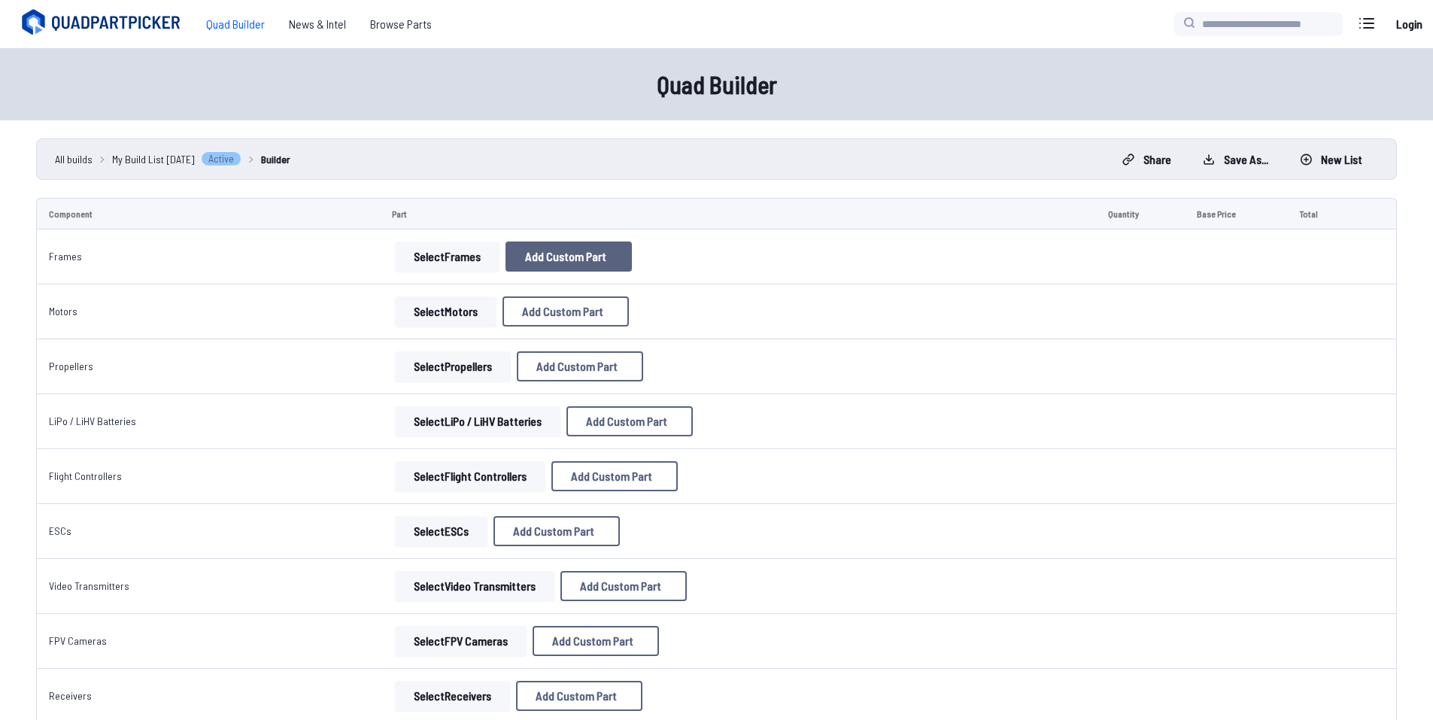
click at [591, 263] on button "Add Custom Part" at bounding box center [569, 256] width 126 height 30
select select "**********"
click at [763, 573] on button "Cancel" at bounding box center [754, 562] width 53 height 22
click at [468, 248] on button "Select Frames" at bounding box center [447, 256] width 105 height 30
click at [471, 260] on button "Select Frames" at bounding box center [447, 256] width 105 height 30
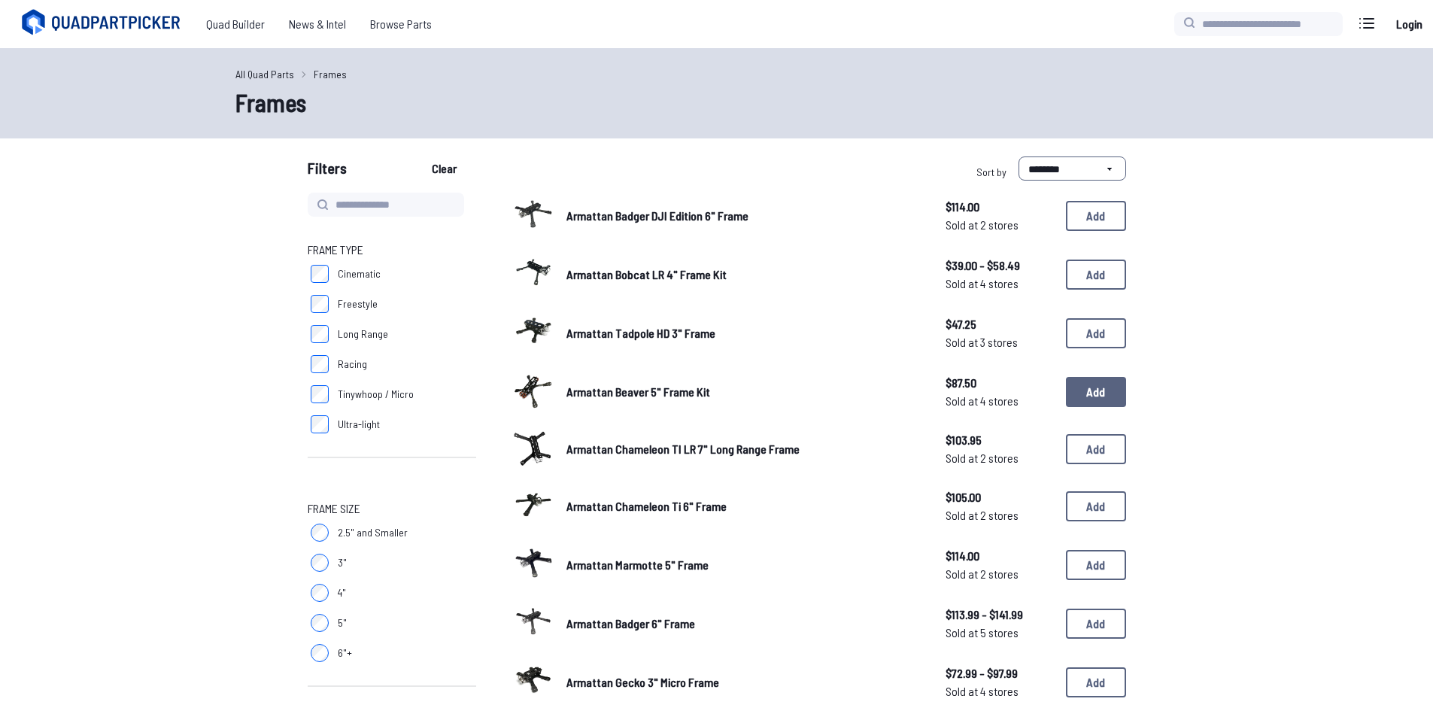
click at [1086, 391] on button "Add" at bounding box center [1096, 392] width 60 height 30
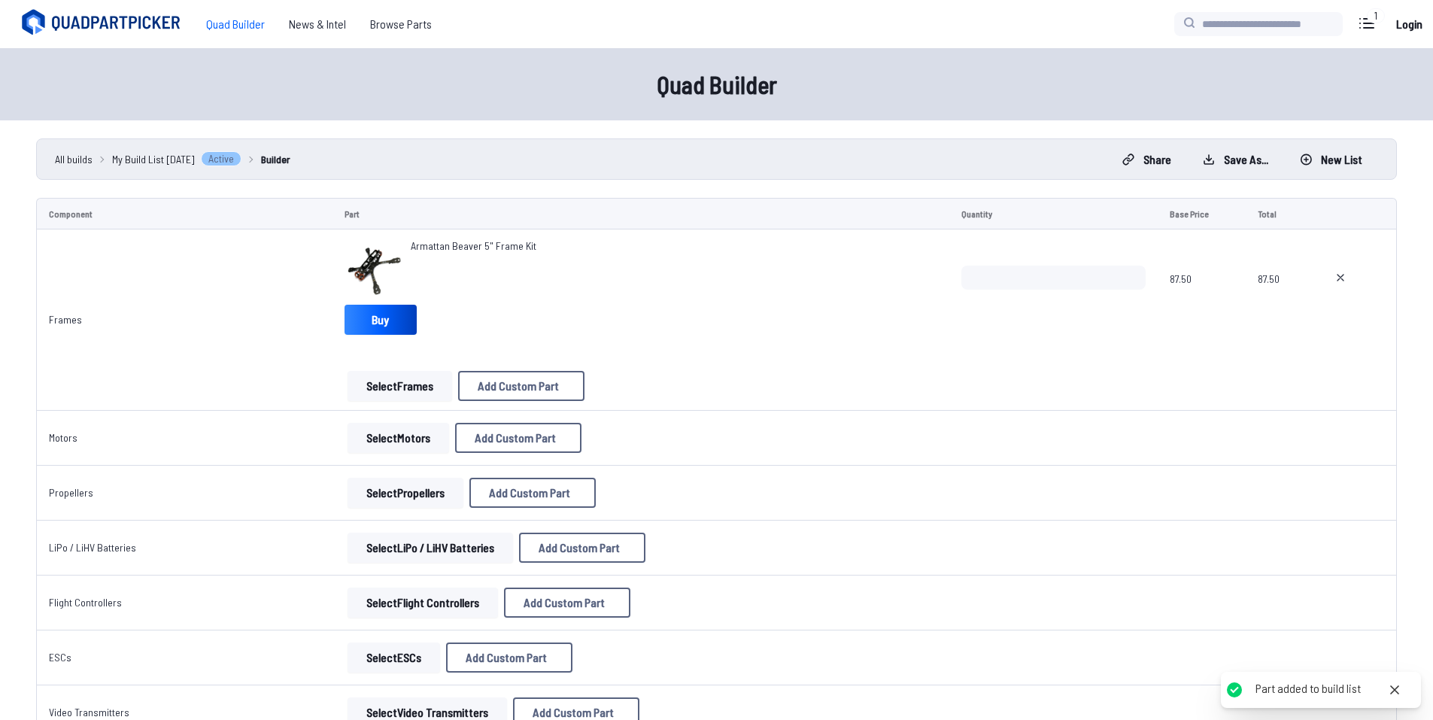
click at [375, 434] on button "Select Motors" at bounding box center [399, 438] width 102 height 30
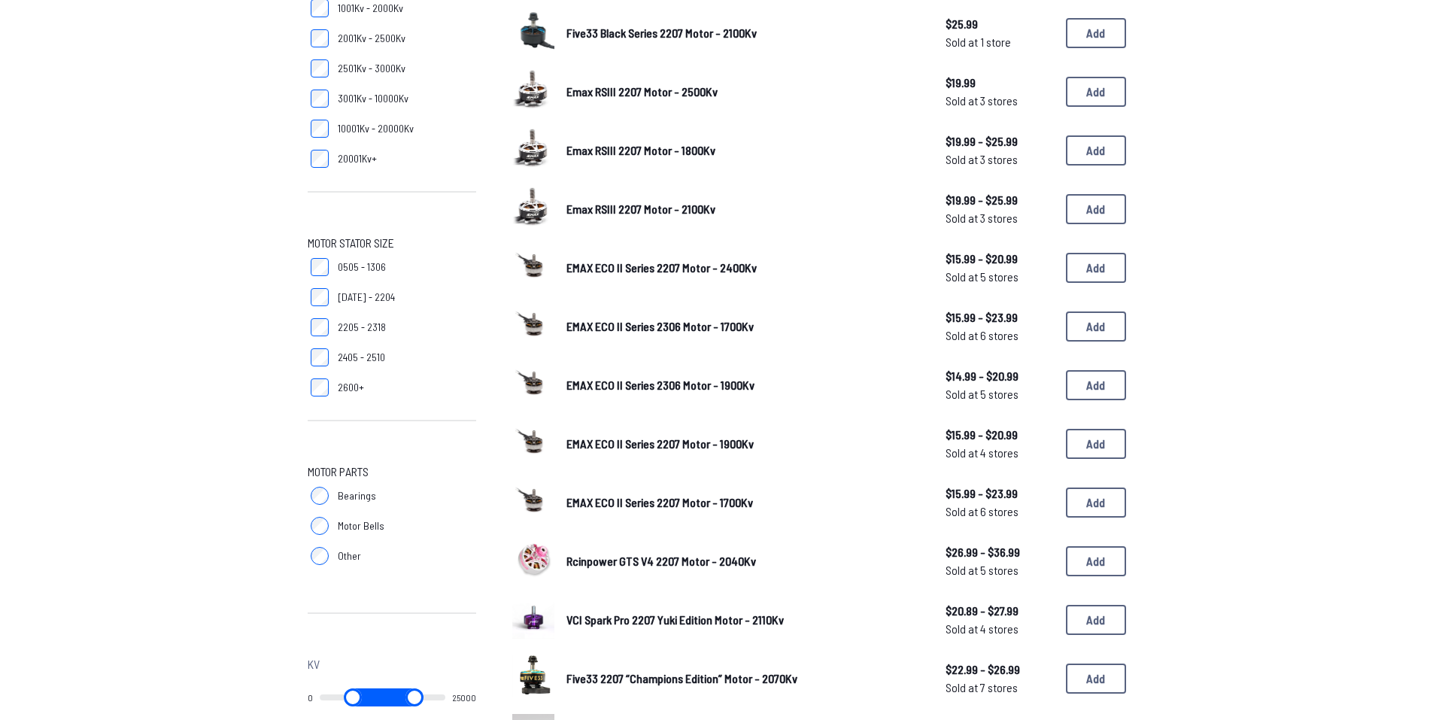
scroll to position [301, 0]
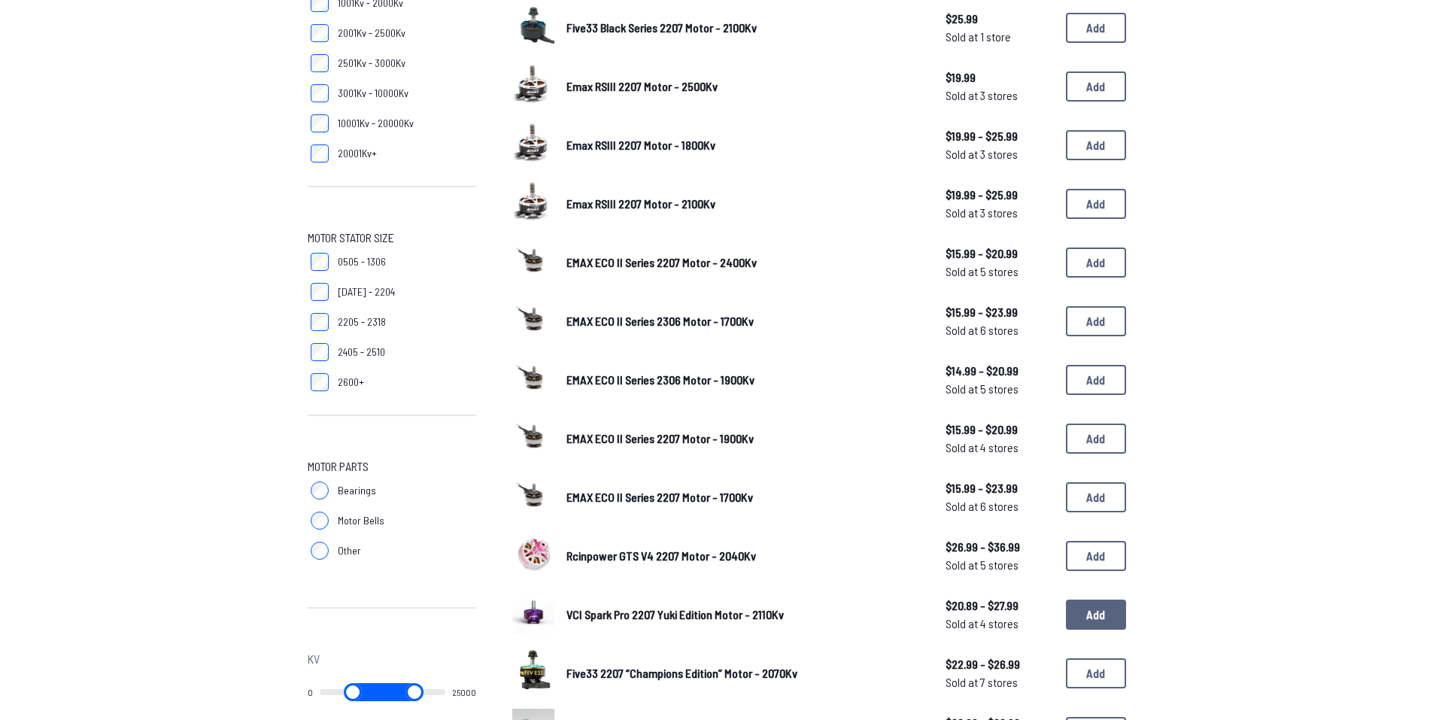
click at [1106, 627] on button "Add" at bounding box center [1096, 615] width 60 height 30
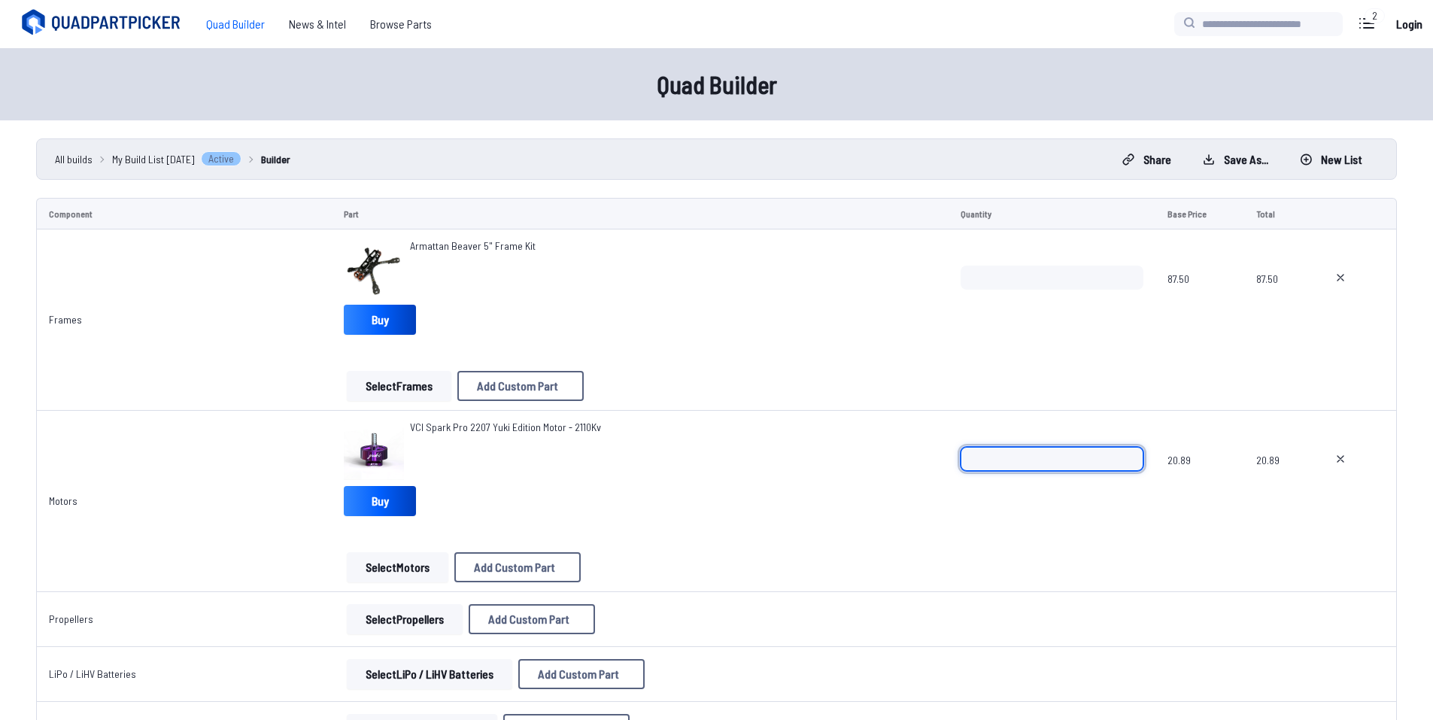
click at [1072, 463] on input "*" at bounding box center [1053, 459] width 184 height 24
type input "*"
click at [714, 521] on div "VCI Spark Pro 2207 Yuki Edition Motor - 2110Kv Buy" at bounding box center [640, 471] width 592 height 102
click at [1019, 456] on input "*" at bounding box center [1053, 459] width 184 height 24
click at [749, 503] on div "VCI Spark Pro 2207 Yuki Edition Motor - 2110Kv Buy" at bounding box center [640, 471] width 592 height 102
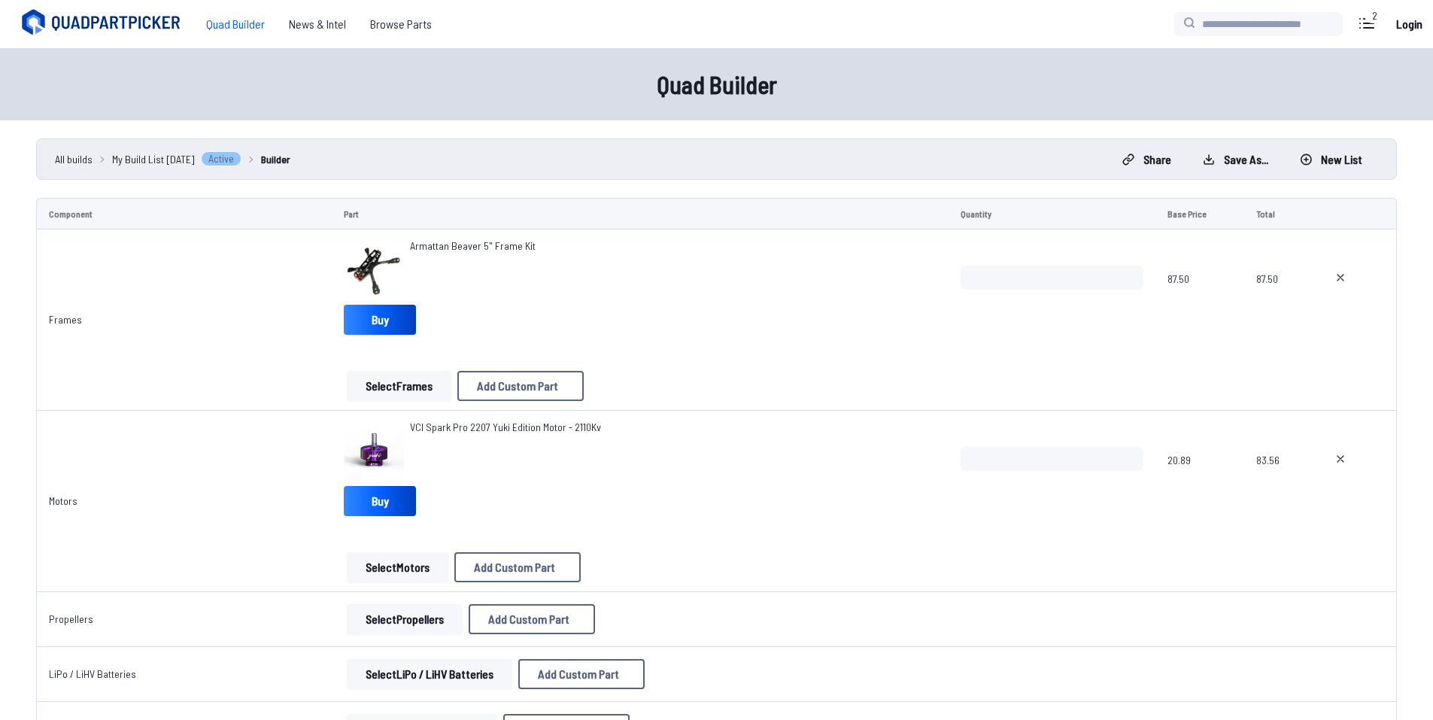
click at [441, 624] on button "Select Propellers" at bounding box center [405, 619] width 116 height 30
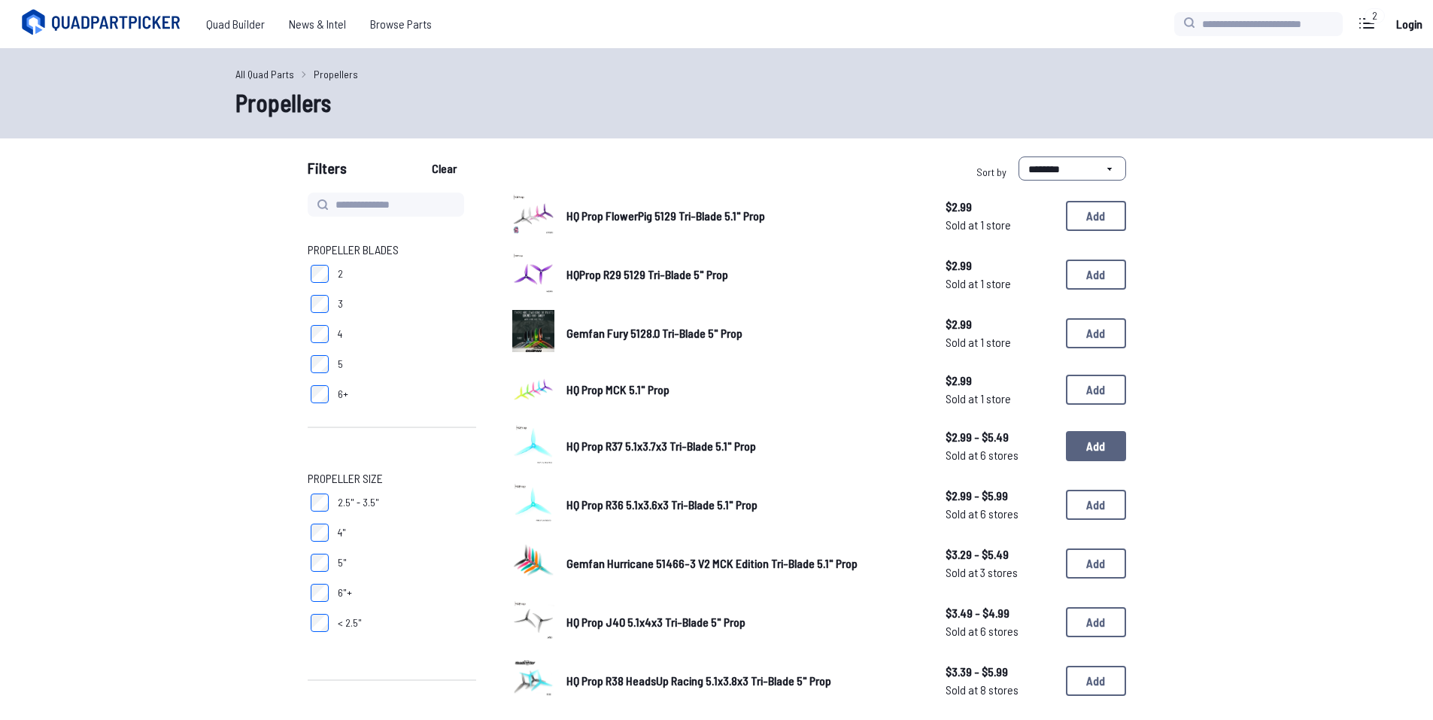
click at [1101, 451] on button "Add" at bounding box center [1096, 446] width 60 height 30
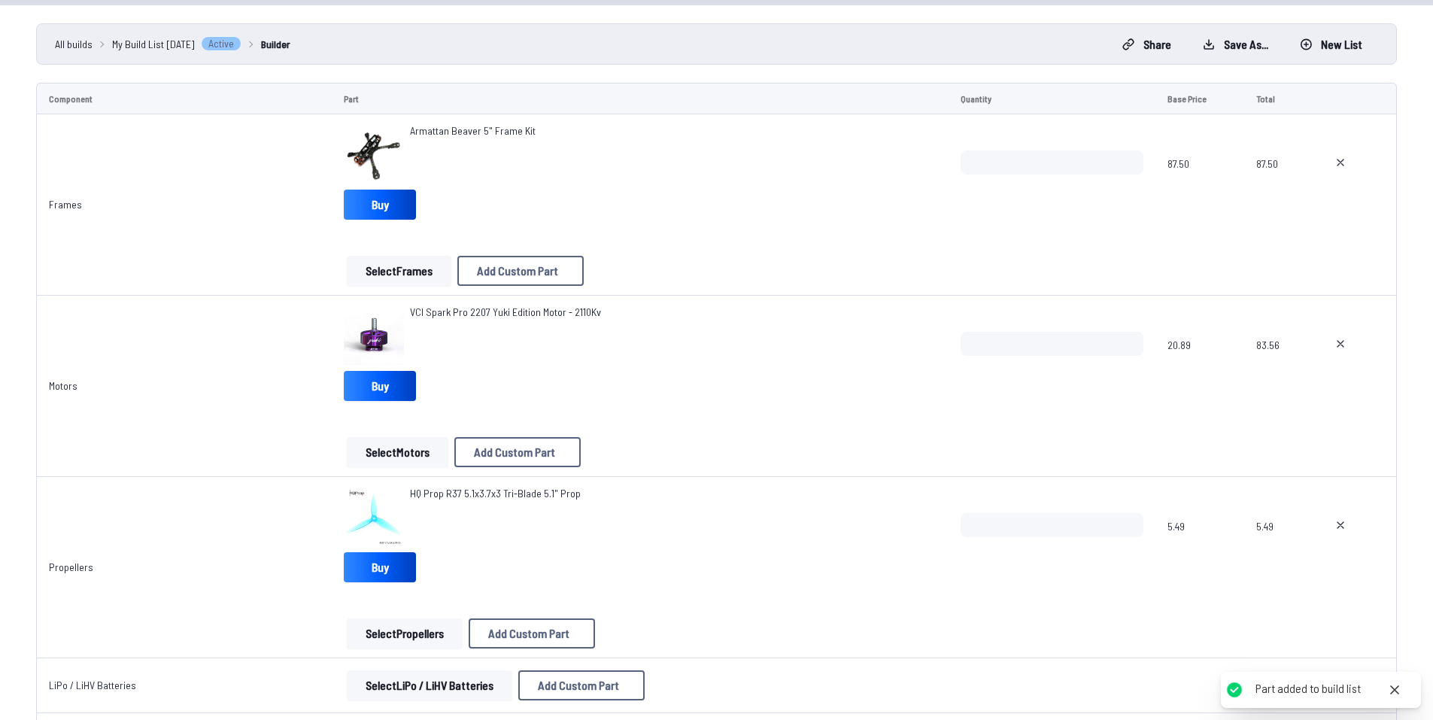
scroll to position [150, 0]
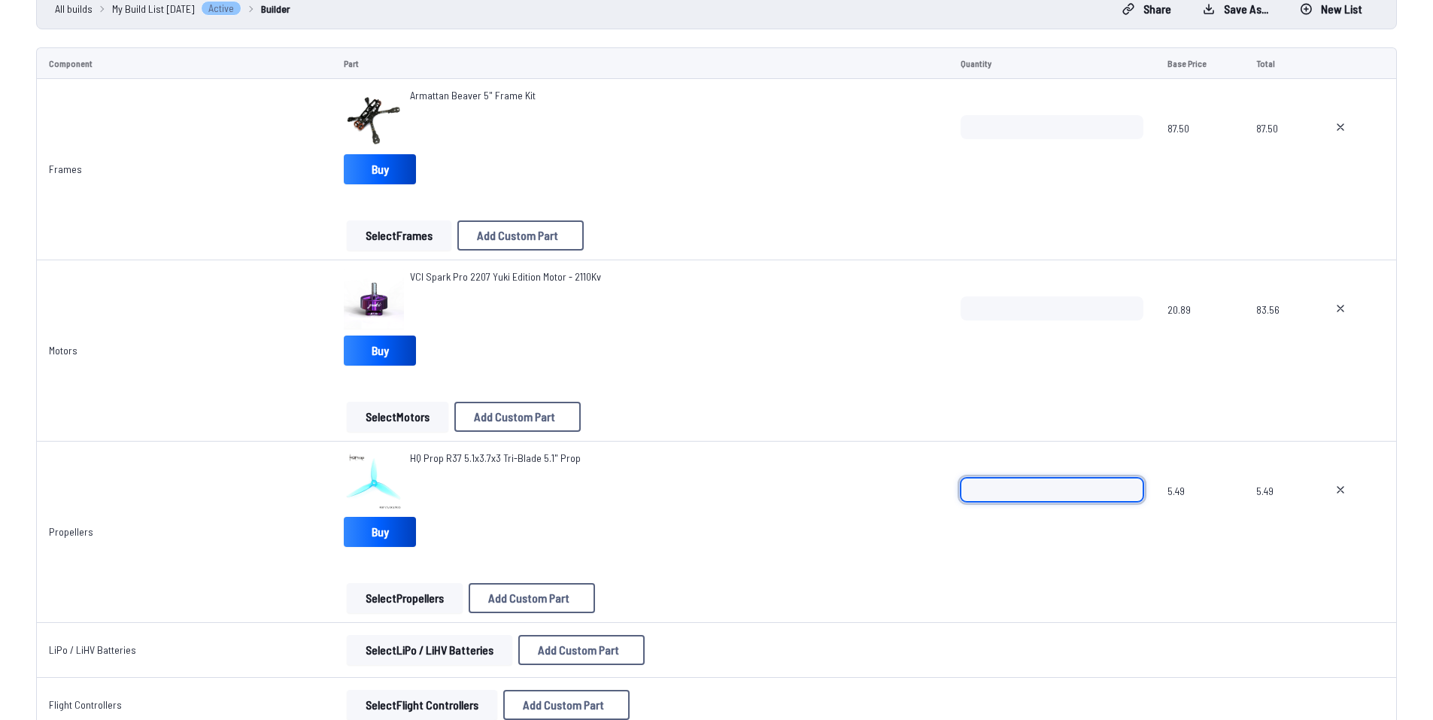
click at [1017, 485] on input "*" at bounding box center [1053, 490] width 184 height 24
type input "*"
click at [751, 541] on div "HQ Prop R37 5.1x3.7x3 Tri-Blade 5.1" Prop Buy" at bounding box center [640, 502] width 592 height 102
click at [1348, 302] on button at bounding box center [1341, 308] width 38 height 24
type textarea "**********"
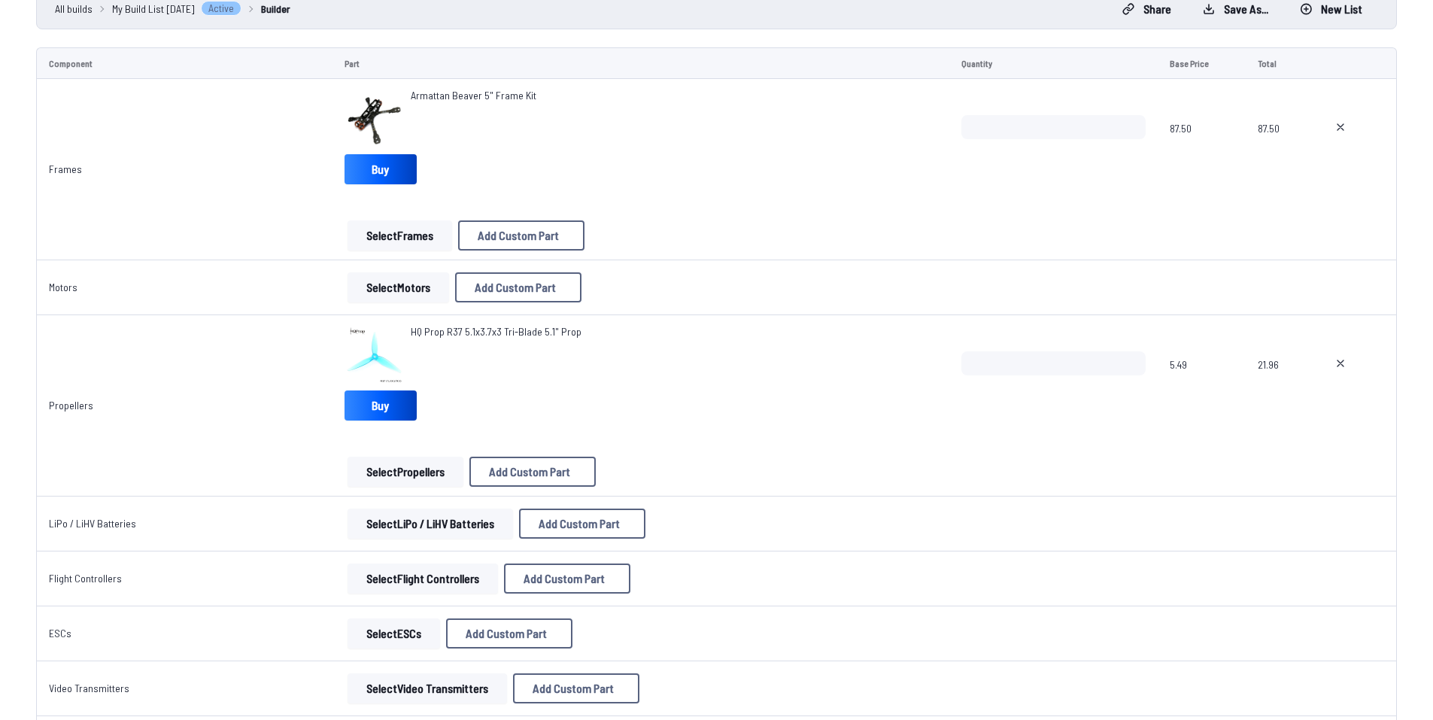
click at [381, 281] on button "Select Motors" at bounding box center [399, 287] width 102 height 30
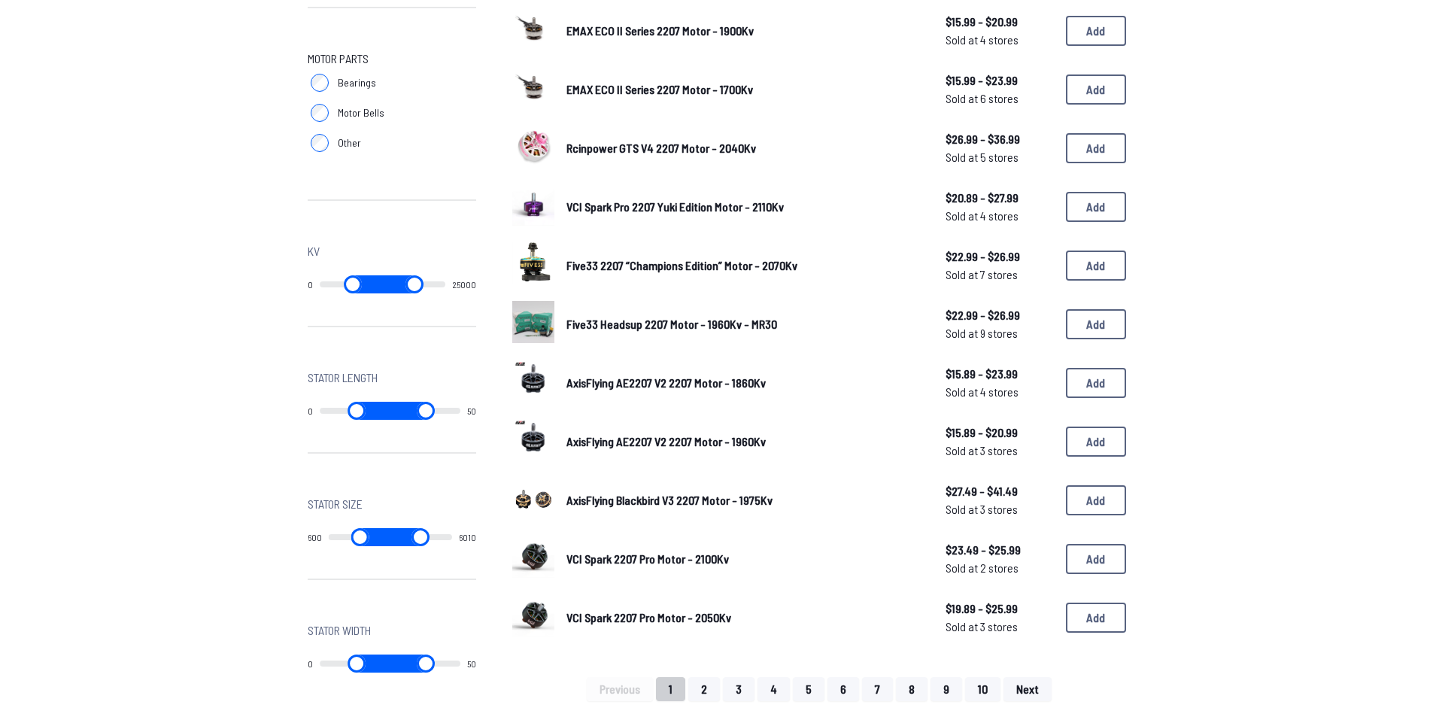
scroll to position [752, 0]
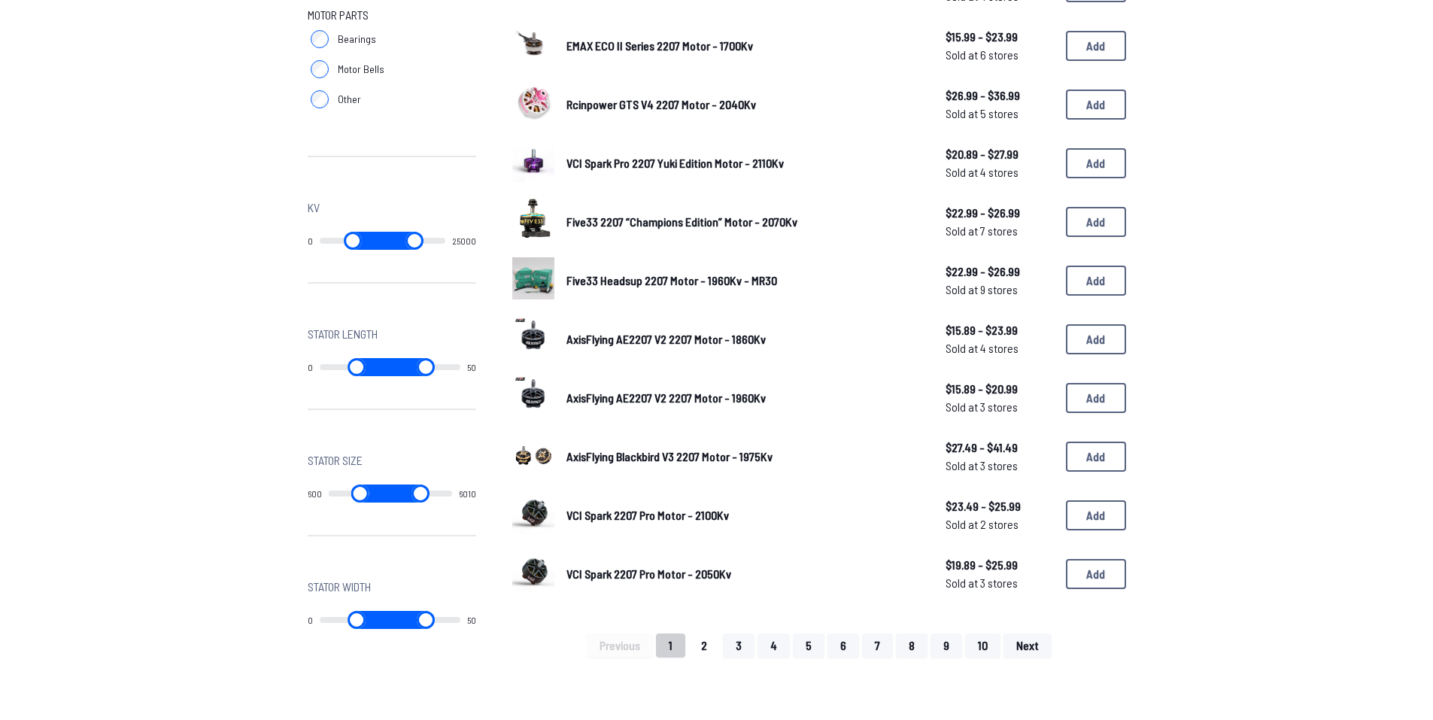
click at [712, 649] on button "2" at bounding box center [704, 645] width 32 height 24
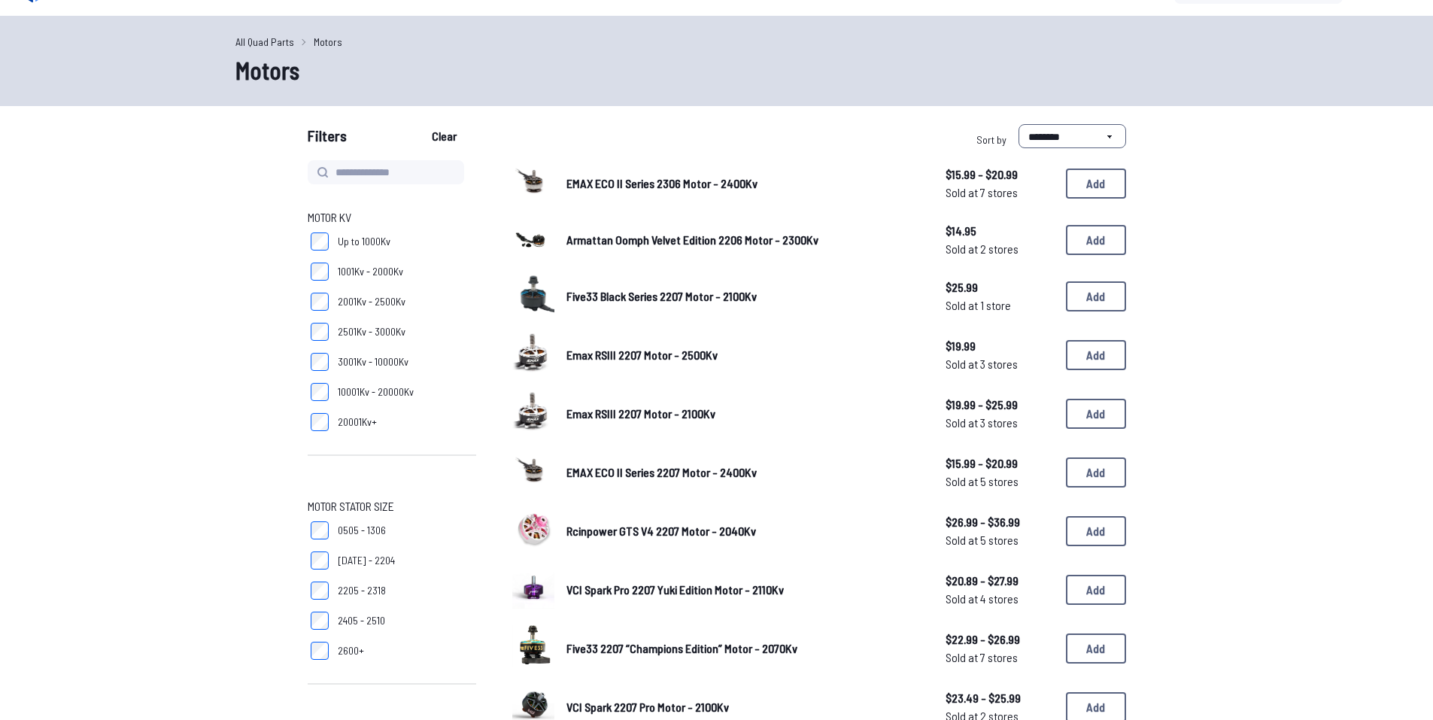
scroll to position [75, 0]
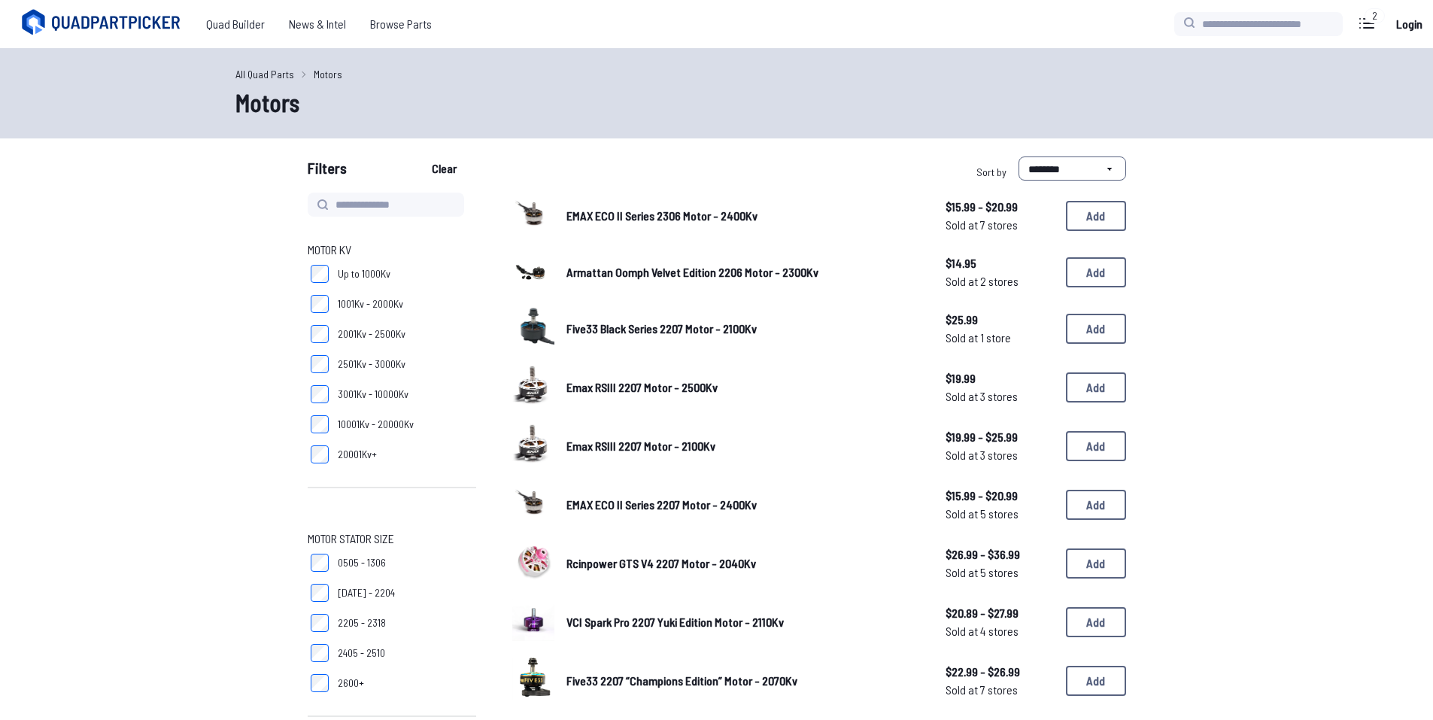
click at [322, 323] on label "2001Kv - 2500Kv" at bounding box center [392, 334] width 169 height 30
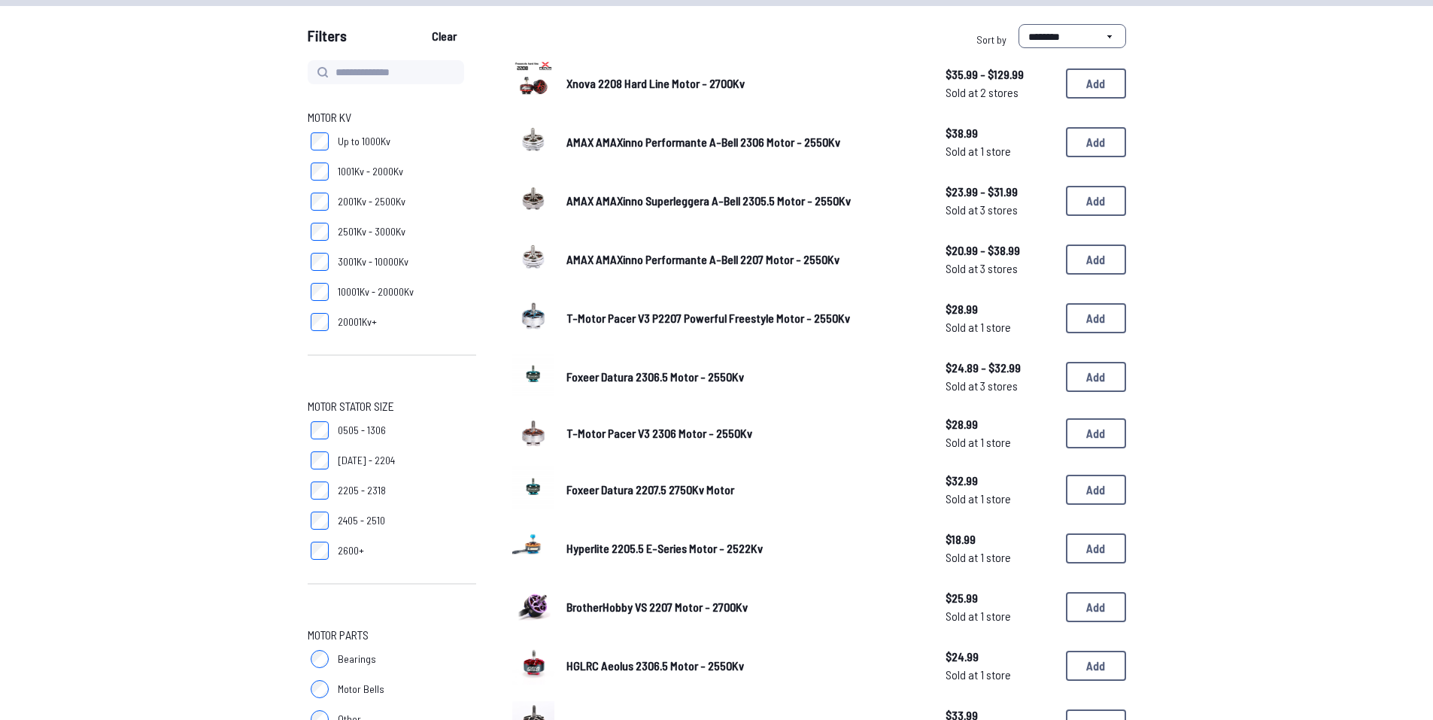
scroll to position [150, 0]
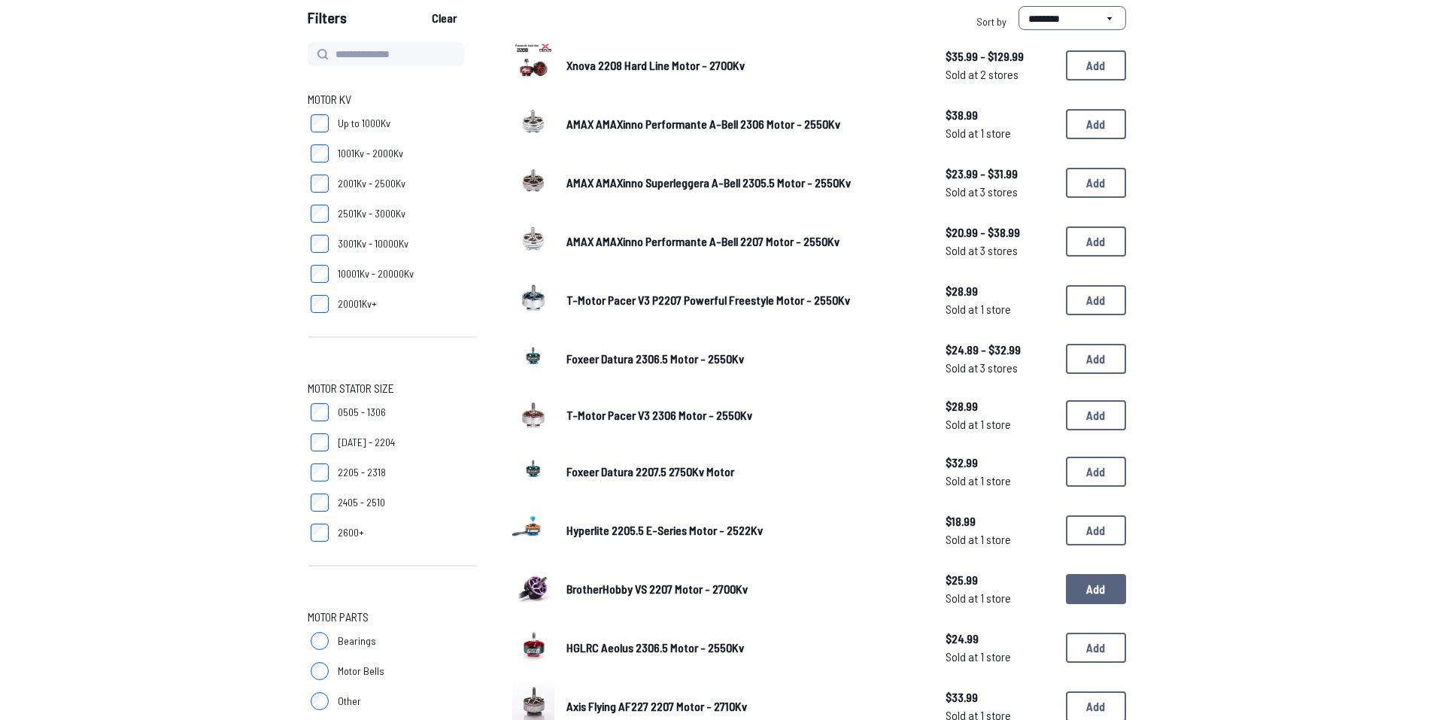
click at [1099, 592] on button "Add" at bounding box center [1096, 589] width 60 height 30
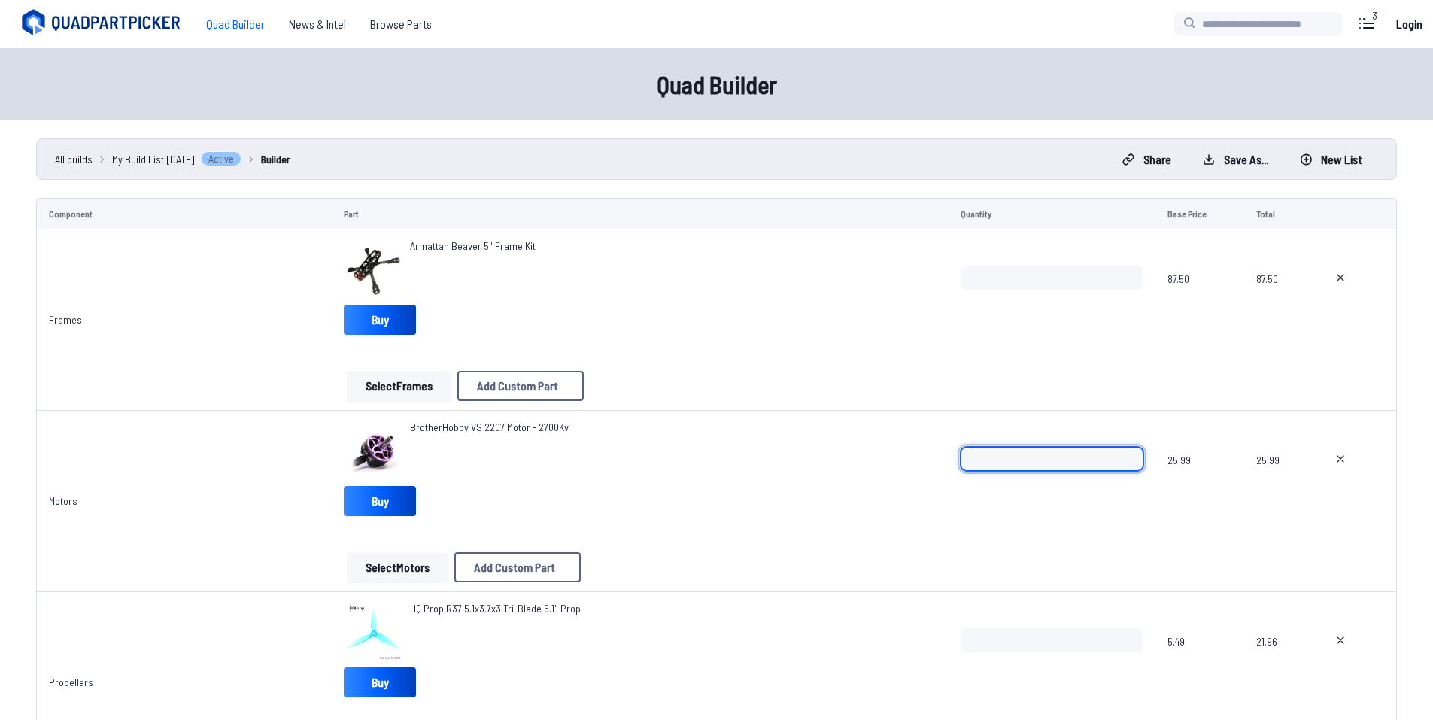
click at [986, 456] on input "*" at bounding box center [1053, 459] width 184 height 24
type input "*"
click at [602, 506] on div "BrotherHobby VS 2207 Motor - 2700Kv Buy" at bounding box center [640, 471] width 592 height 102
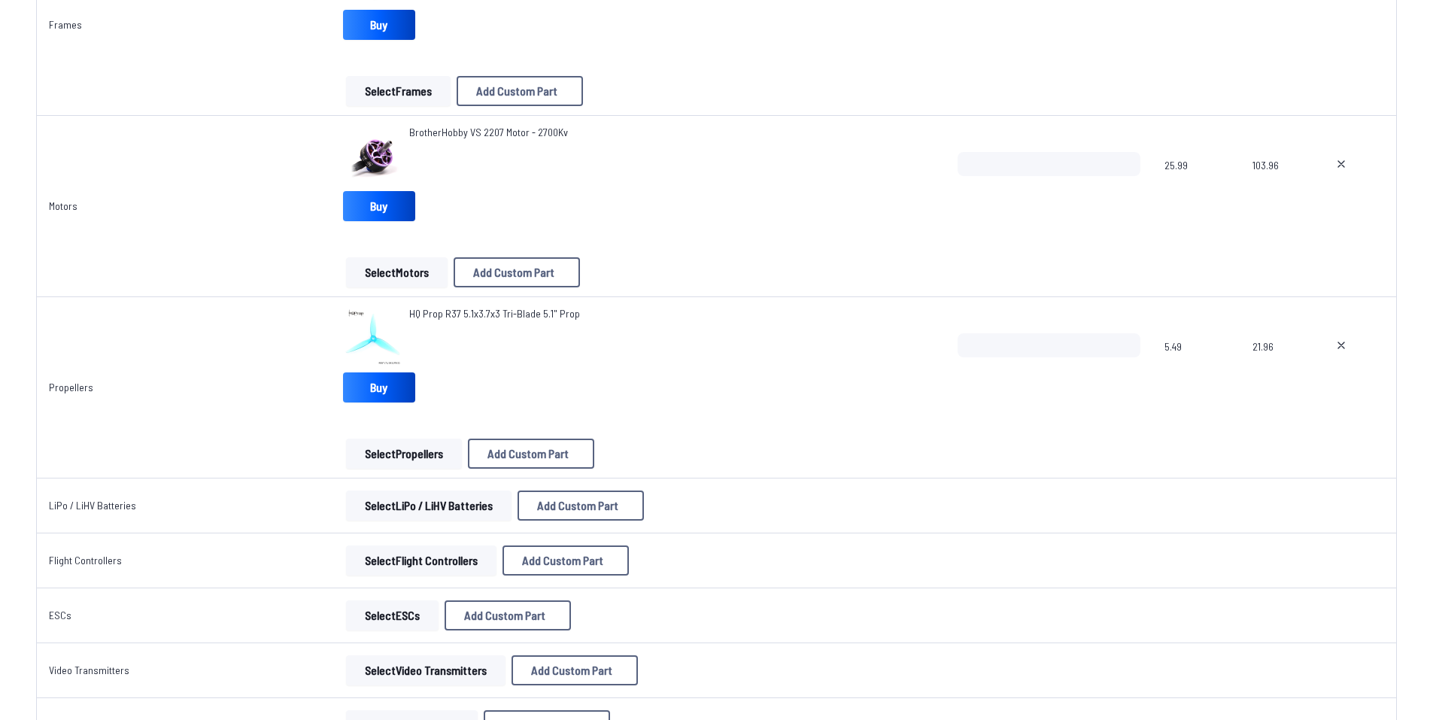
scroll to position [301, 0]
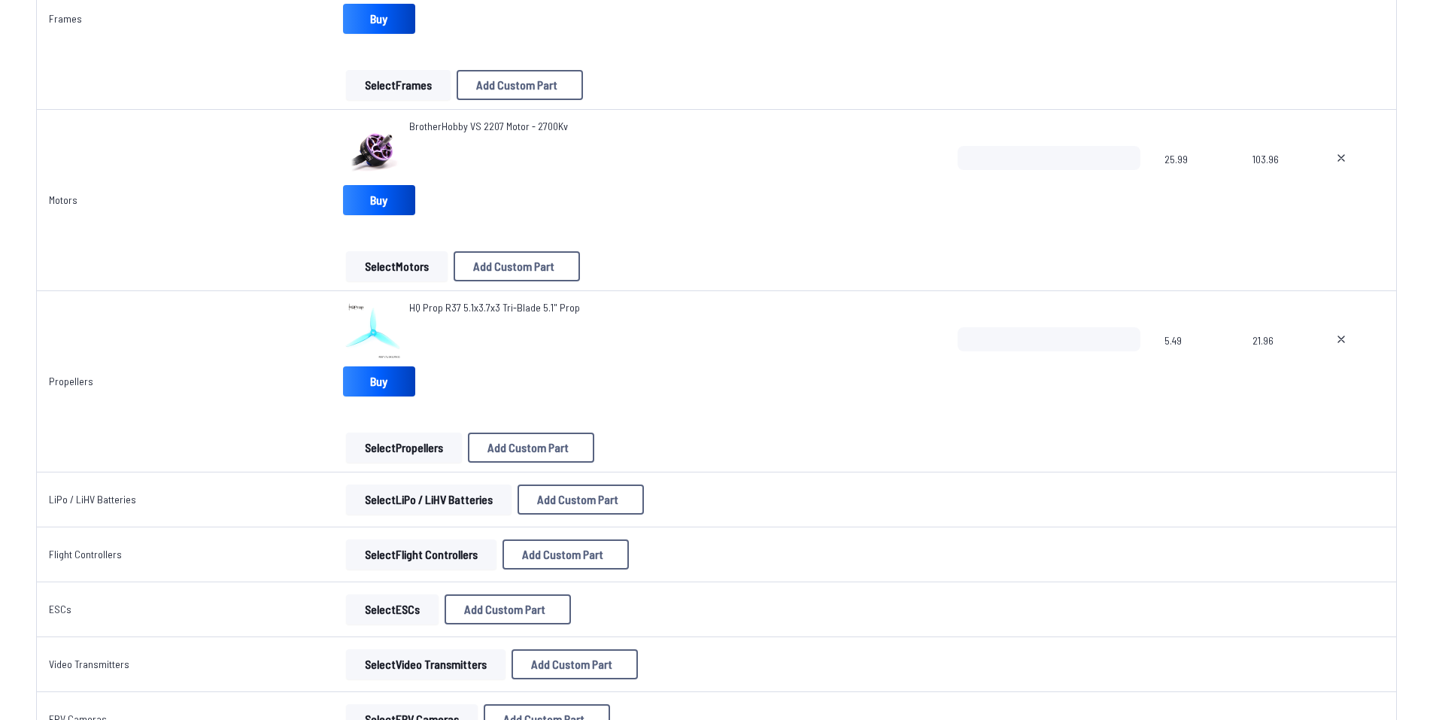
click at [428, 516] on td "Select LiPo / LiHV Batteries Add Custom Part Add Custom Part Part name* Brand /…" at bounding box center [638, 499] width 615 height 55
click at [428, 506] on button "Select LiPo / LiHV Batteries" at bounding box center [429, 499] width 166 height 30
click at [472, 507] on button "Select LiPo / LiHV Batteries" at bounding box center [429, 499] width 166 height 30
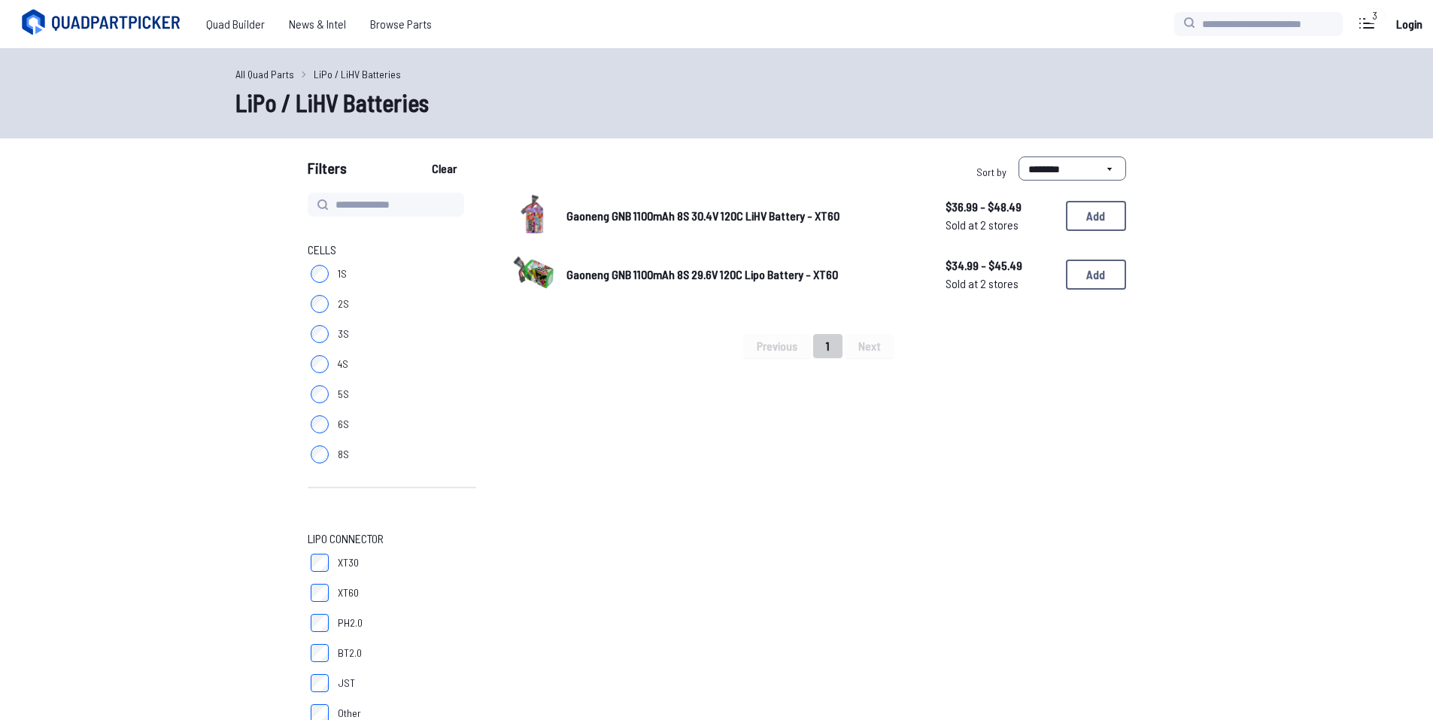
click at [318, 433] on label "6S" at bounding box center [392, 424] width 169 height 30
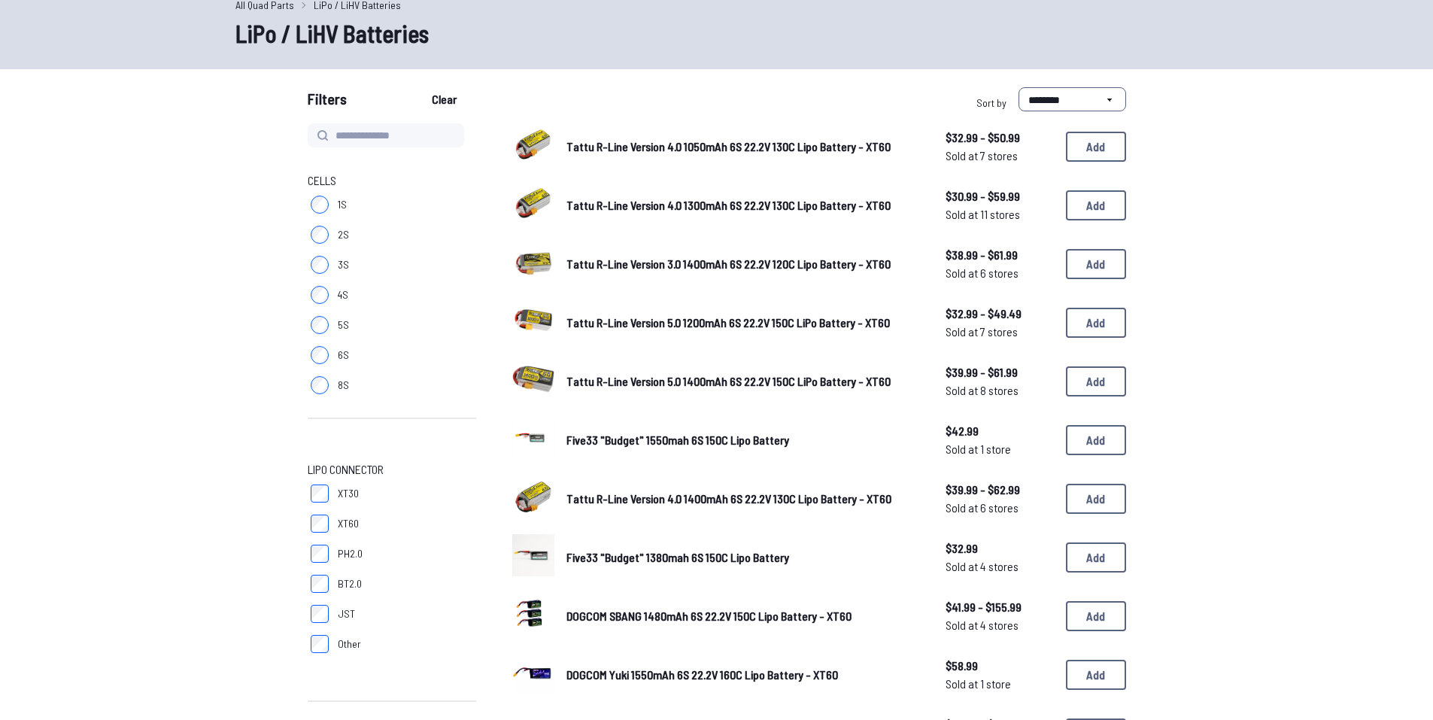
scroll to position [75, 0]
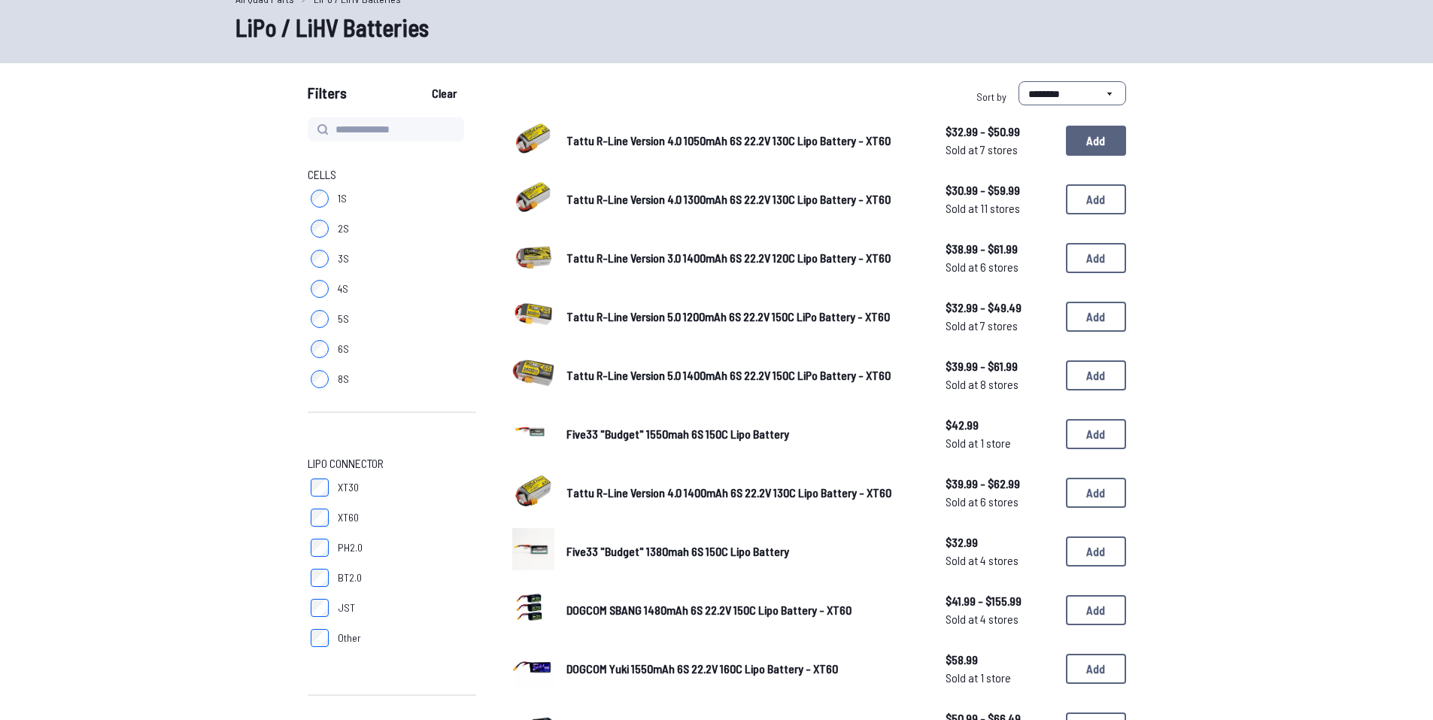
click at [1094, 149] on button "Add" at bounding box center [1096, 141] width 60 height 30
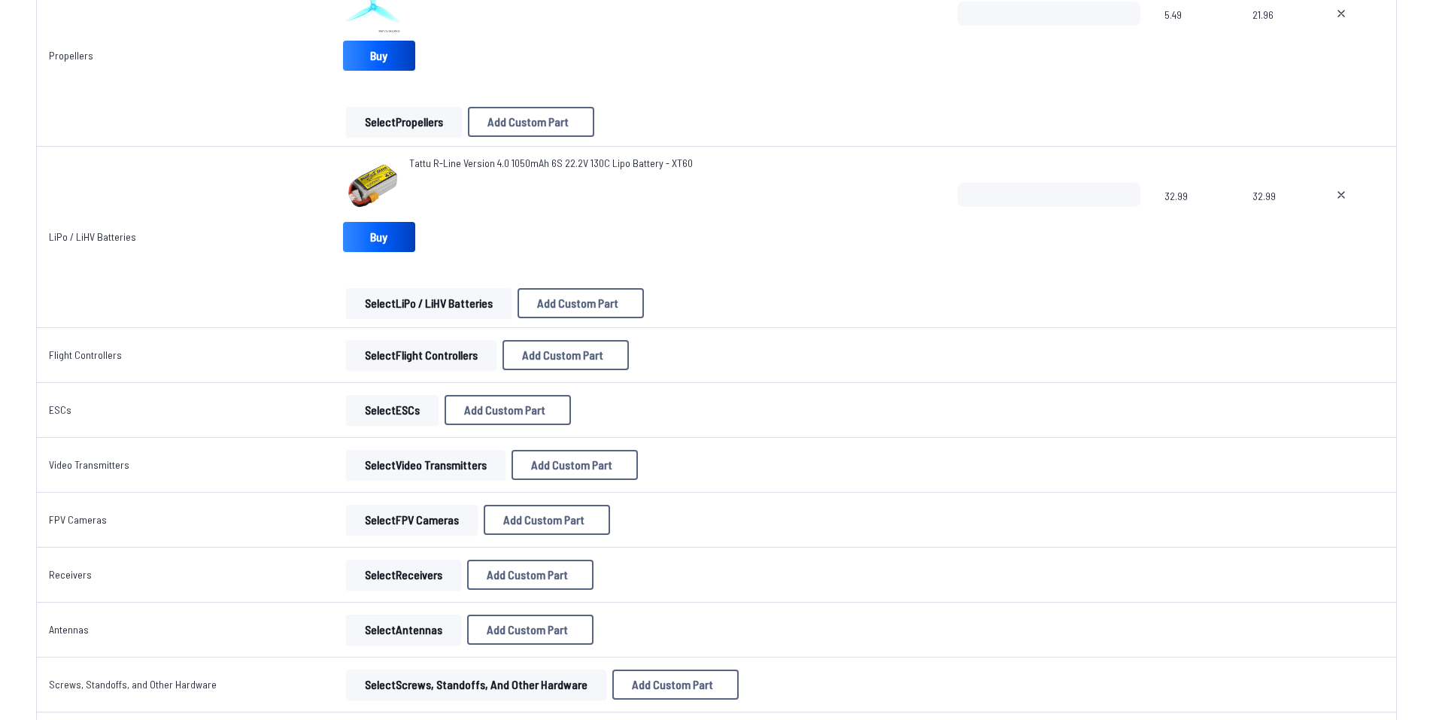
scroll to position [629, 0]
click at [1341, 183] on button at bounding box center [1342, 193] width 38 height 24
type textarea "**********"
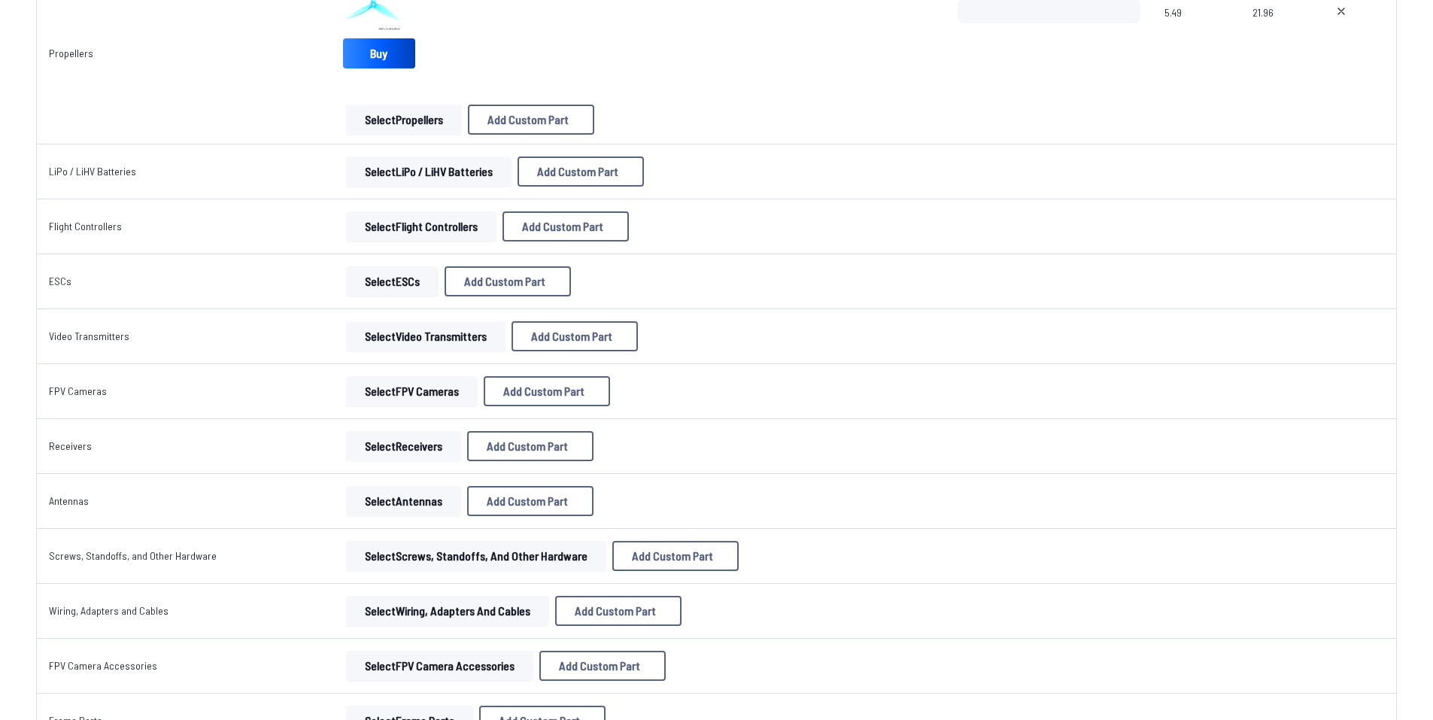
click at [430, 178] on button "Select LiPo / LiHV Batteries" at bounding box center [429, 171] width 166 height 30
click at [415, 178] on button "Select LiPo / LiHV Batteries" at bounding box center [429, 171] width 166 height 30
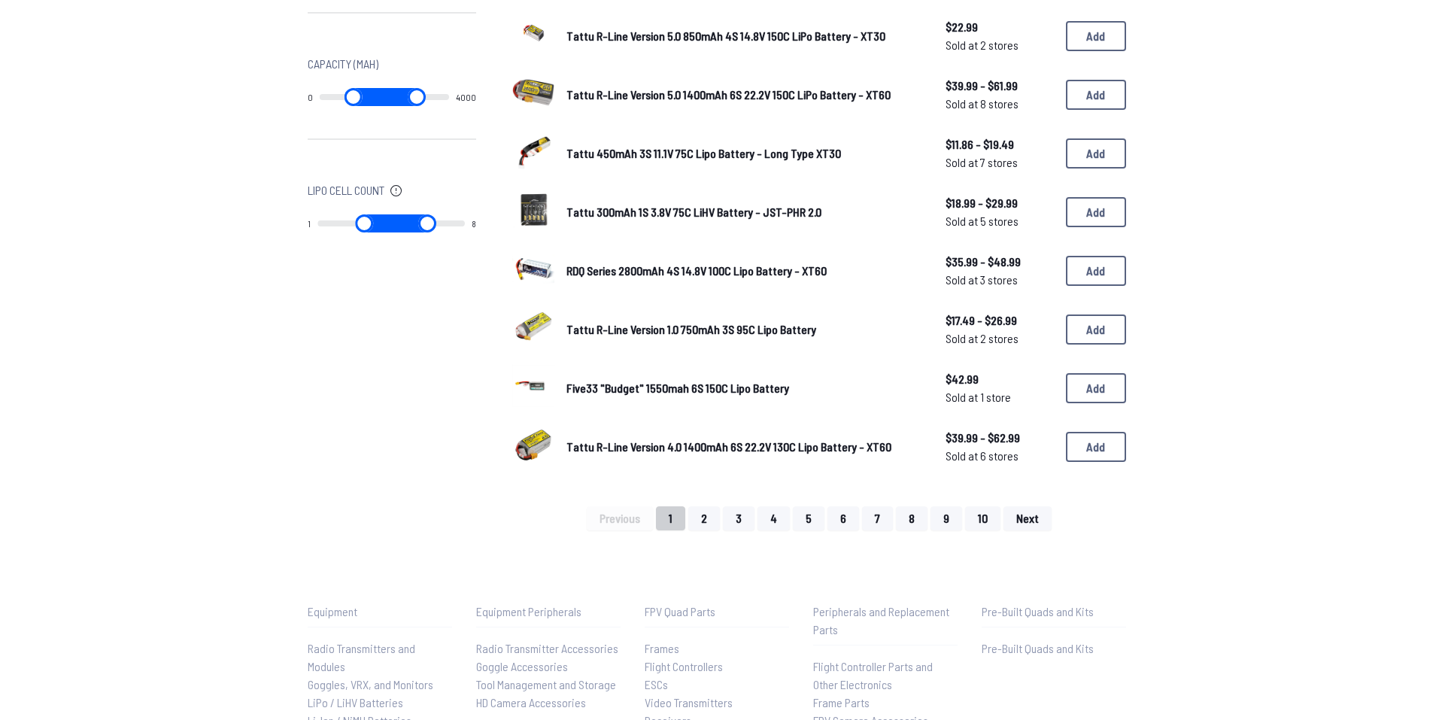
scroll to position [903, 0]
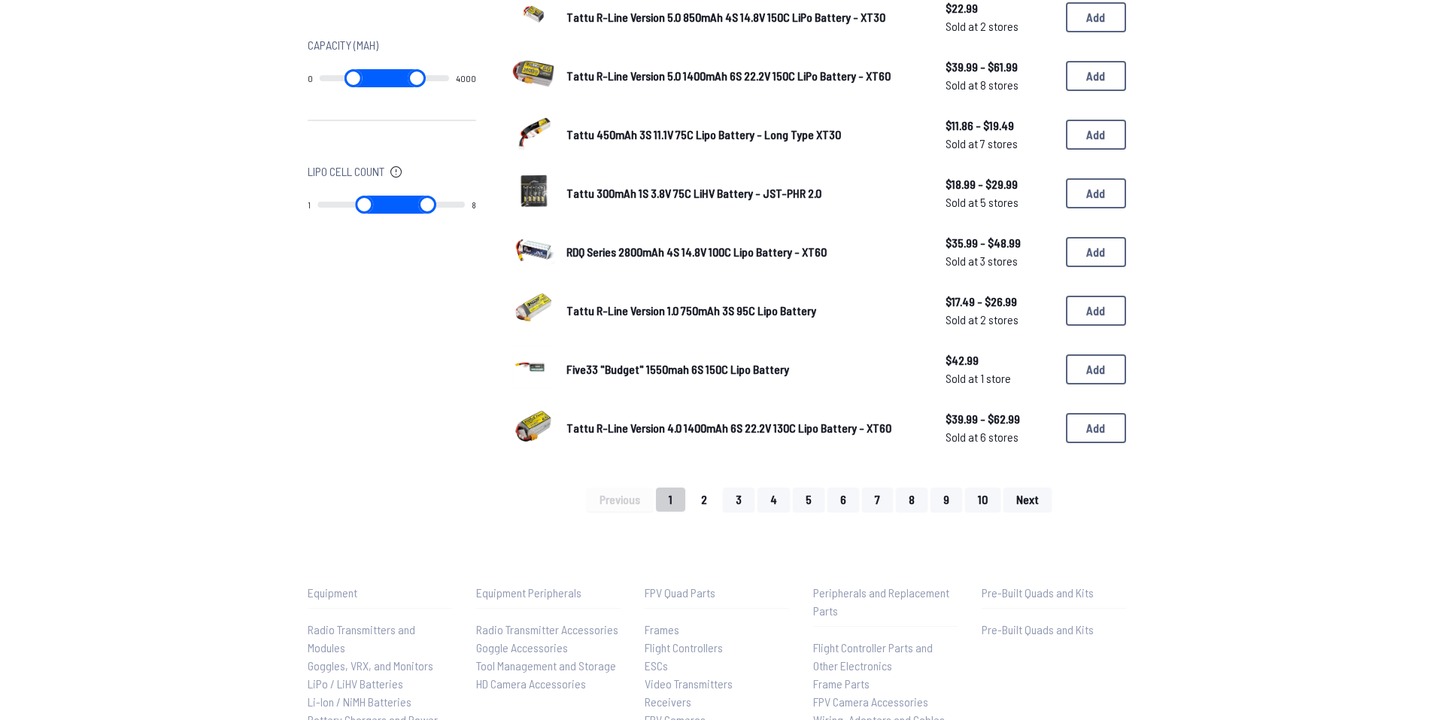
click at [701, 506] on button "2" at bounding box center [704, 500] width 32 height 24
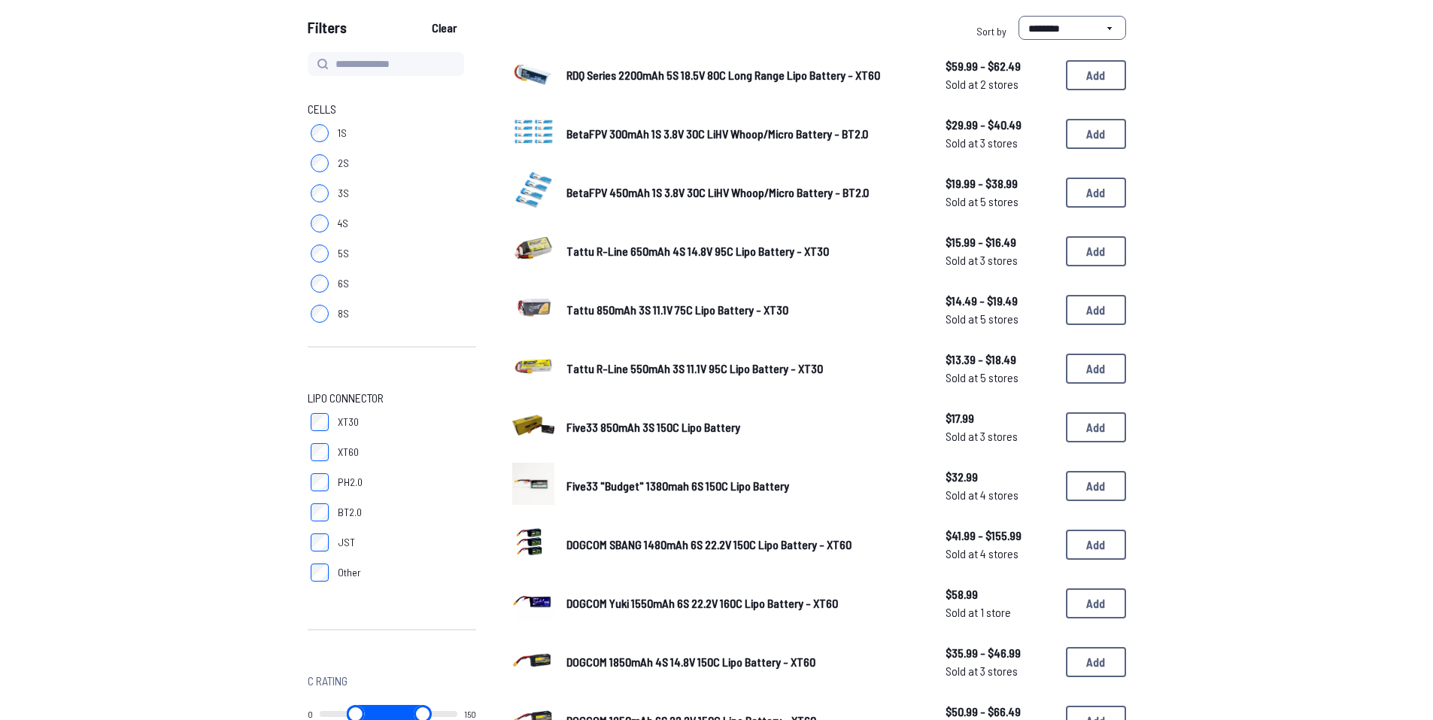
scroll to position [176, 0]
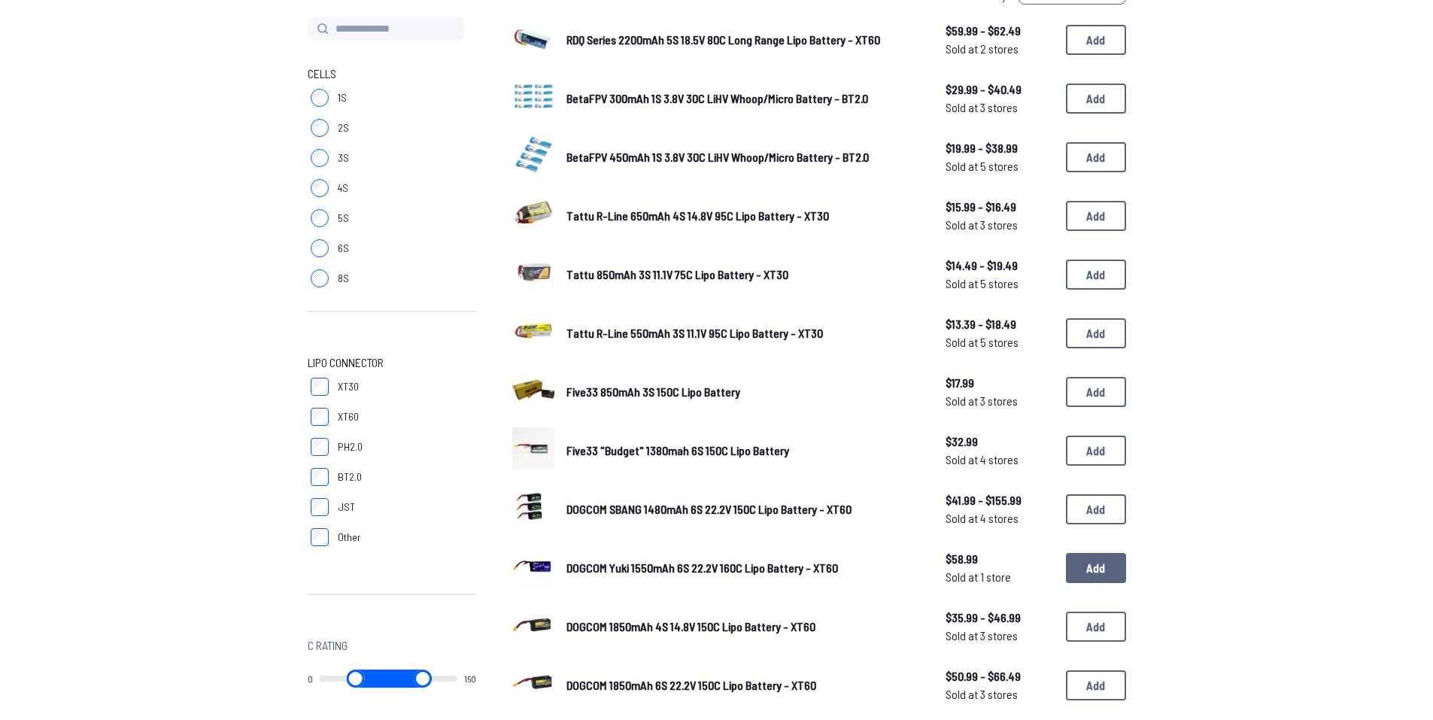
click at [1095, 573] on button "Add" at bounding box center [1096, 568] width 60 height 30
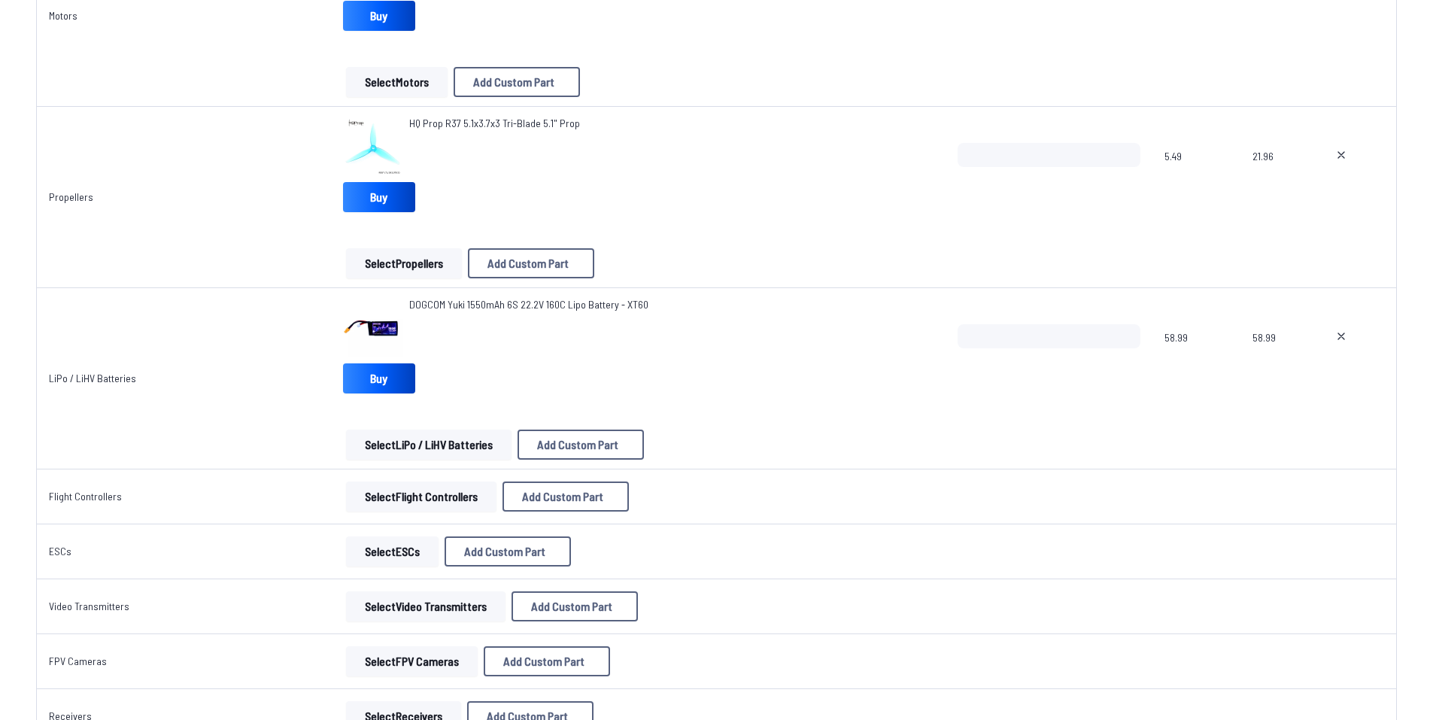
scroll to position [527, 0]
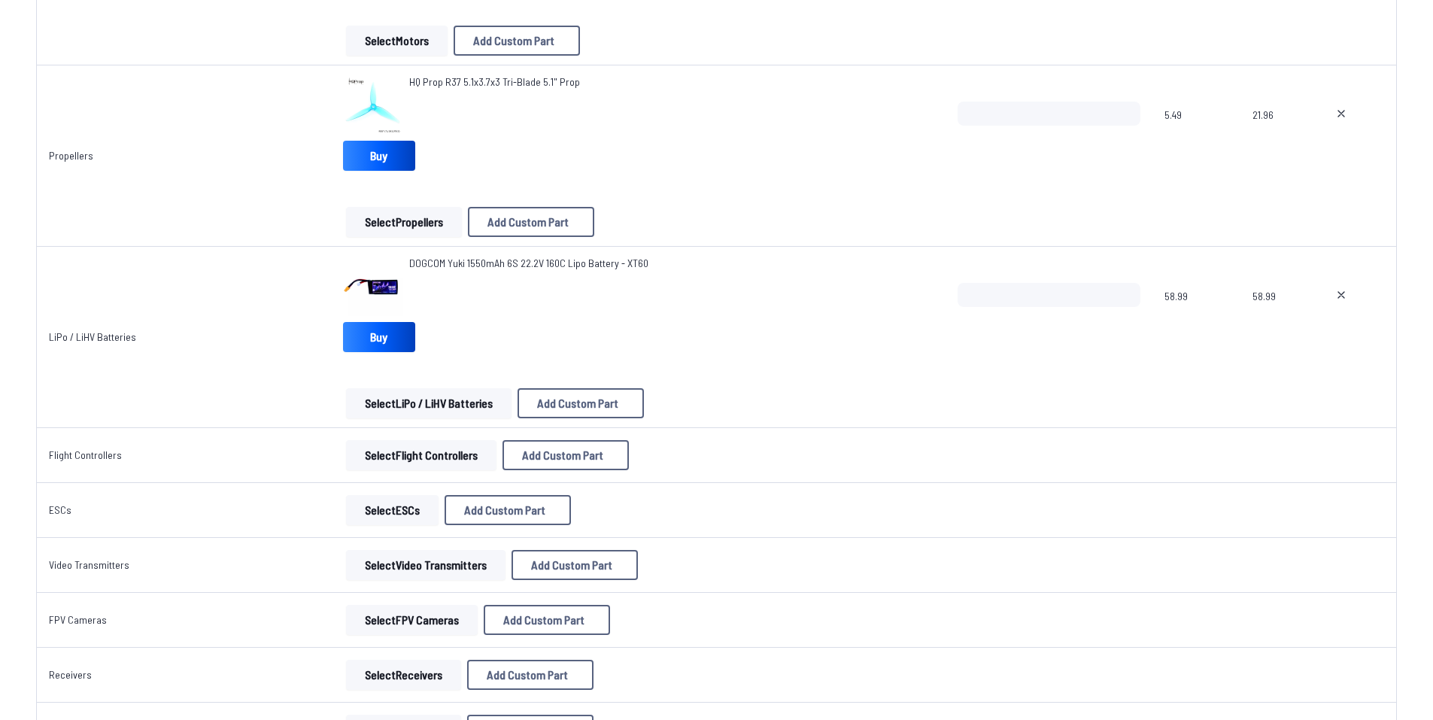
click at [444, 460] on button "Select Flight Controllers" at bounding box center [421, 455] width 150 height 30
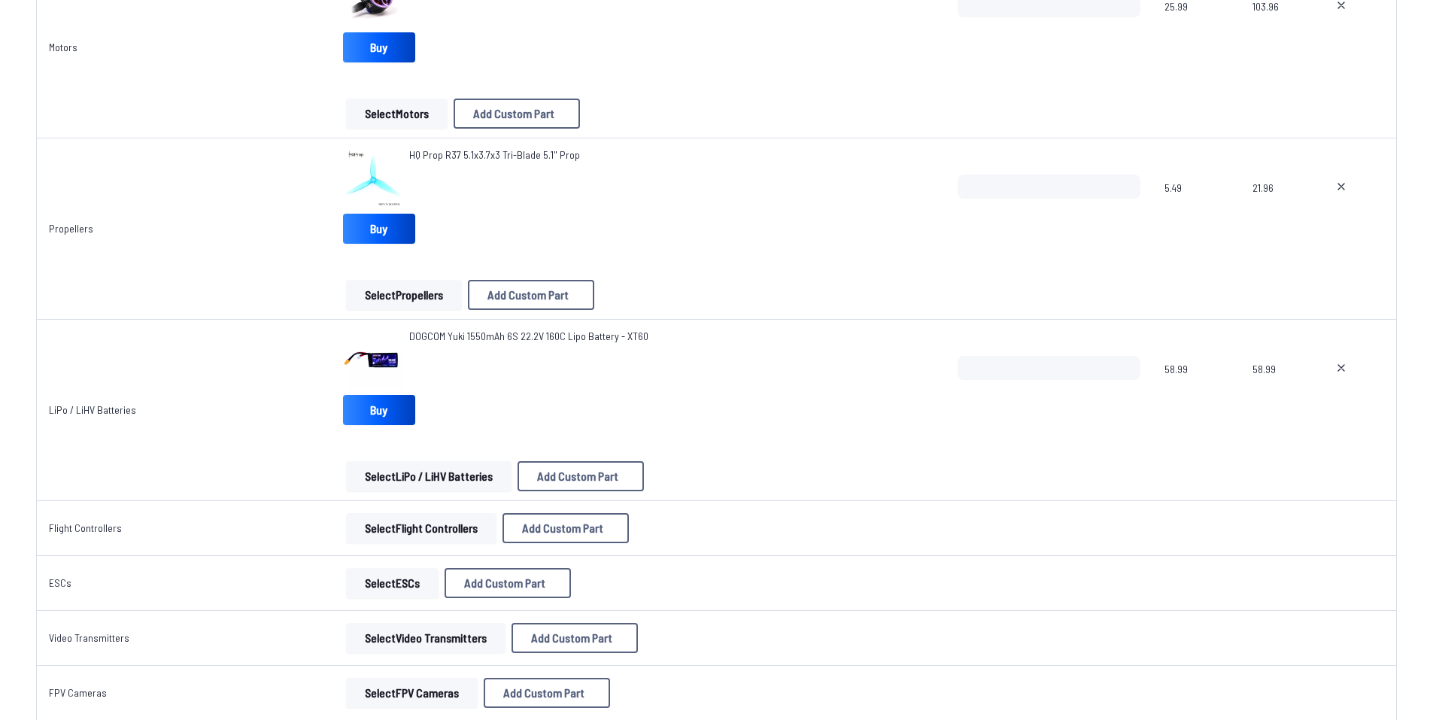
scroll to position [451, 0]
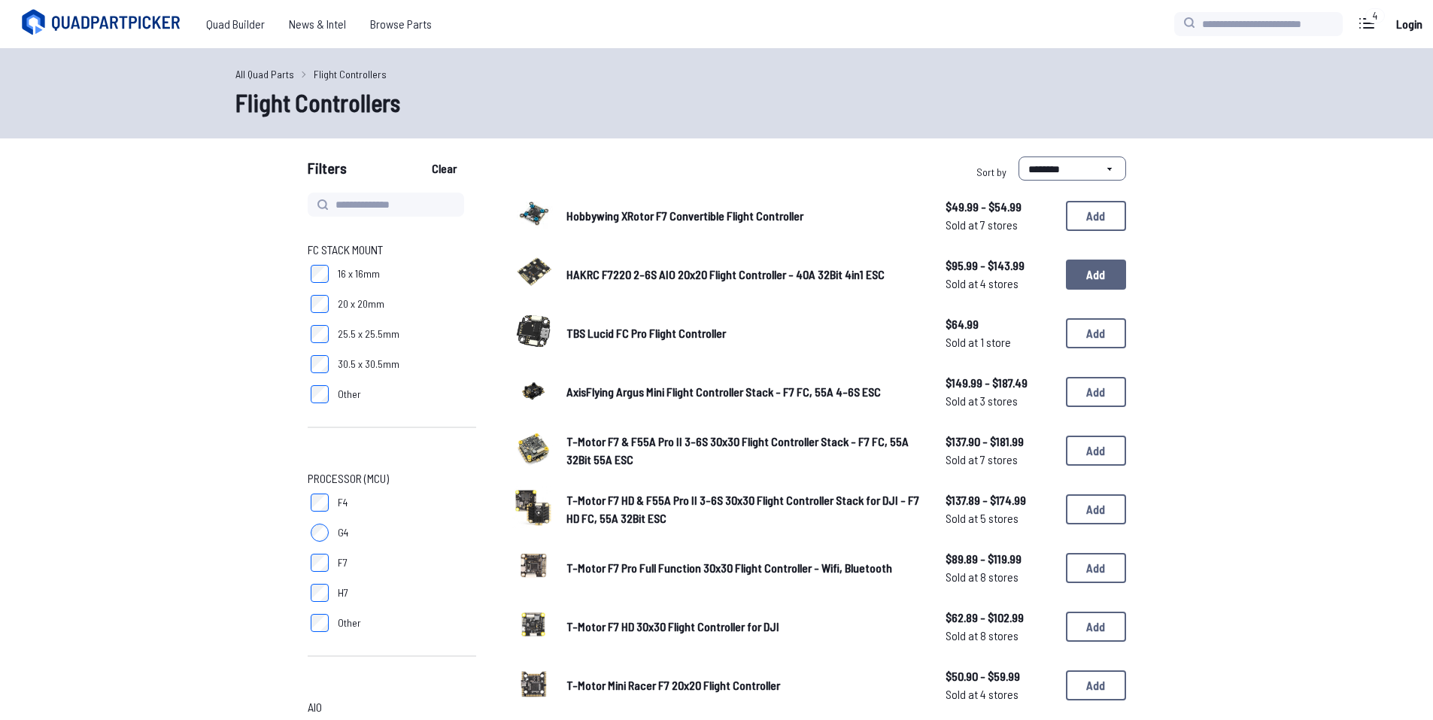
click at [1091, 283] on button "Add" at bounding box center [1096, 275] width 60 height 30
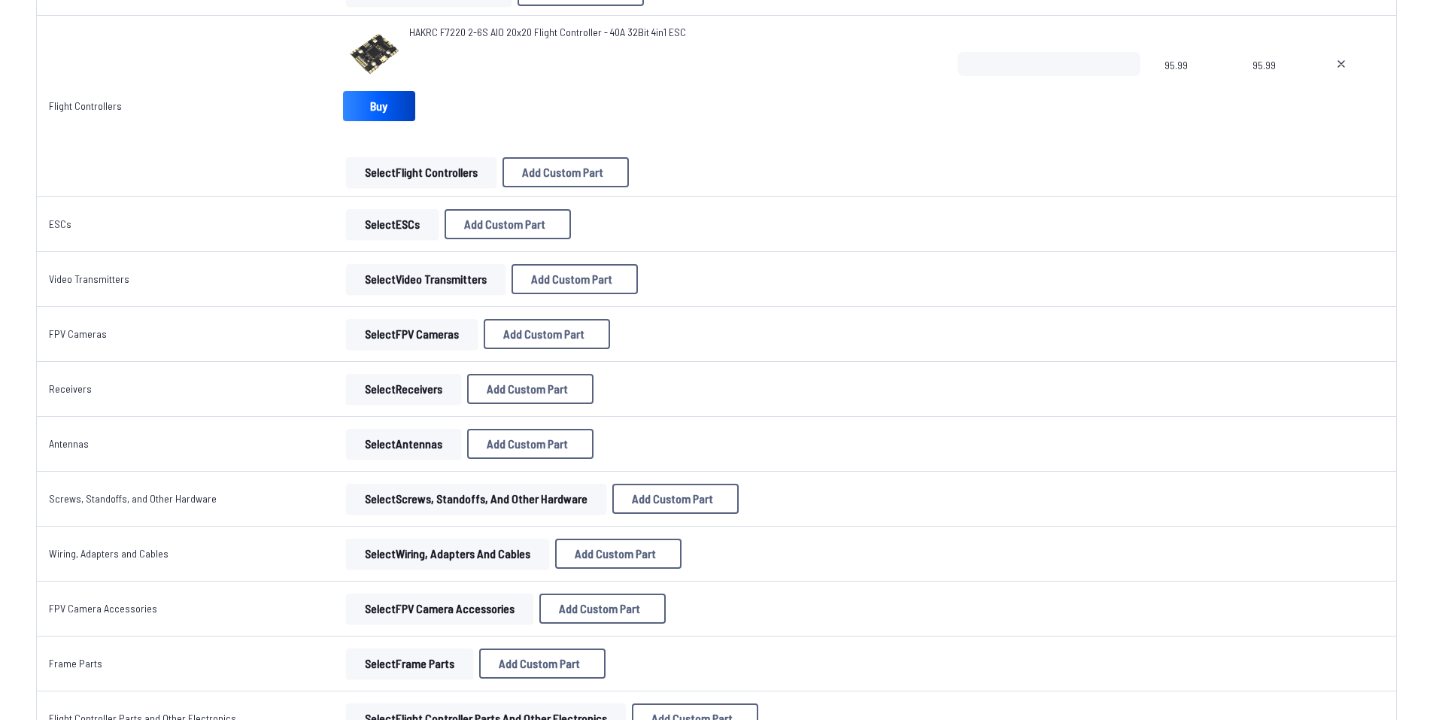
scroll to position [978, 0]
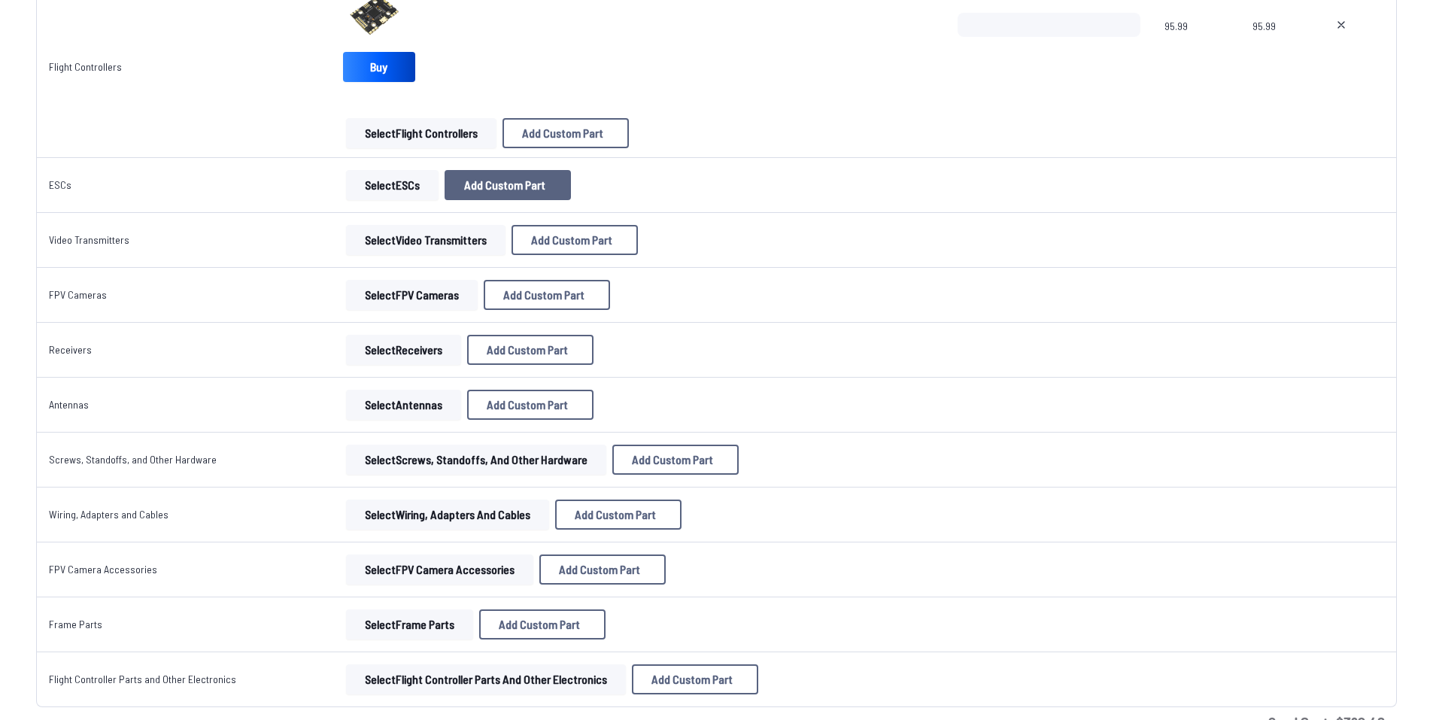
click at [535, 177] on button "Add Custom Part" at bounding box center [508, 185] width 126 height 30
select select "**********"
click at [755, 573] on button "Cancel" at bounding box center [754, 562] width 53 height 22
click at [351, 165] on td "Select ESCs Add Custom Part Add Custom Part Part name* Enter a name for this pa…" at bounding box center [638, 185] width 615 height 55
click at [351, 169] on td "Select ESCs Add Custom Part Add Custom Part Part name* Enter a name for this pa…" at bounding box center [638, 185] width 615 height 55
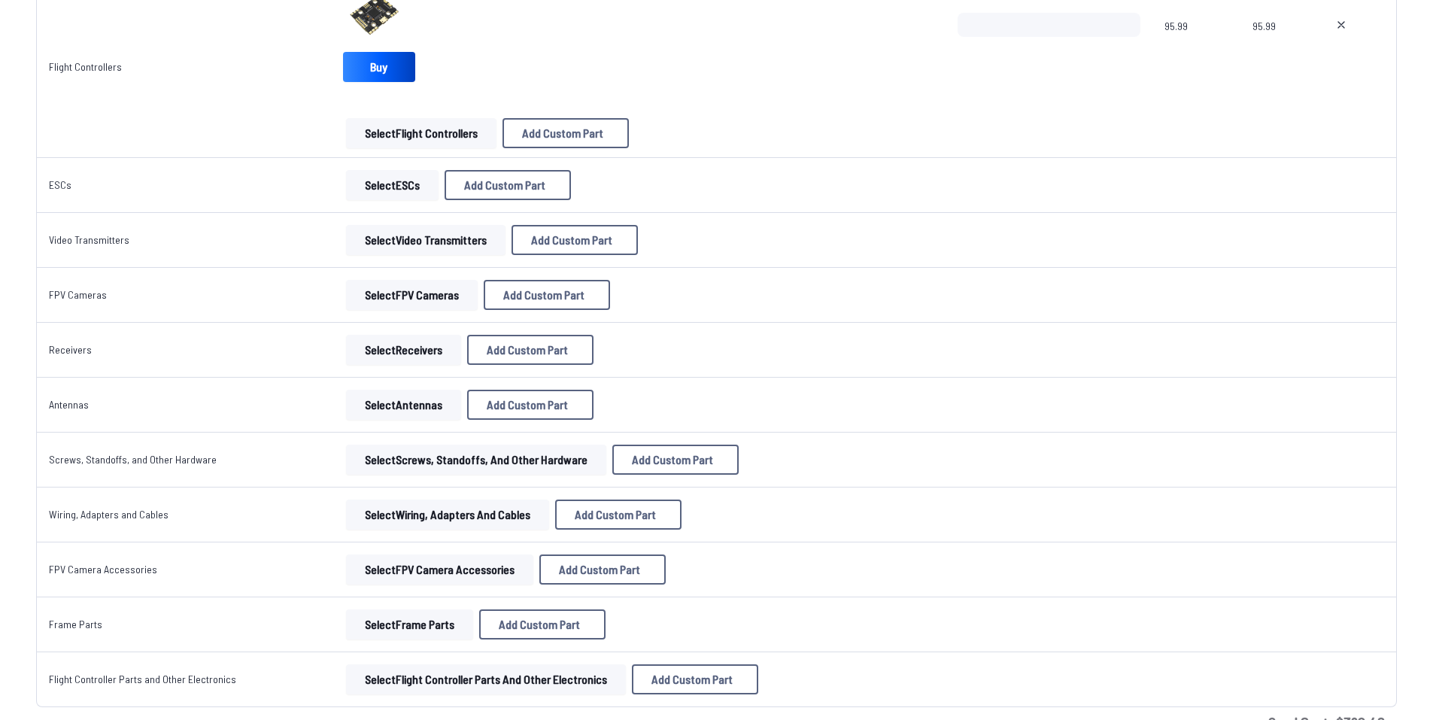
click at [352, 178] on button "Select ESCs" at bounding box center [392, 185] width 93 height 30
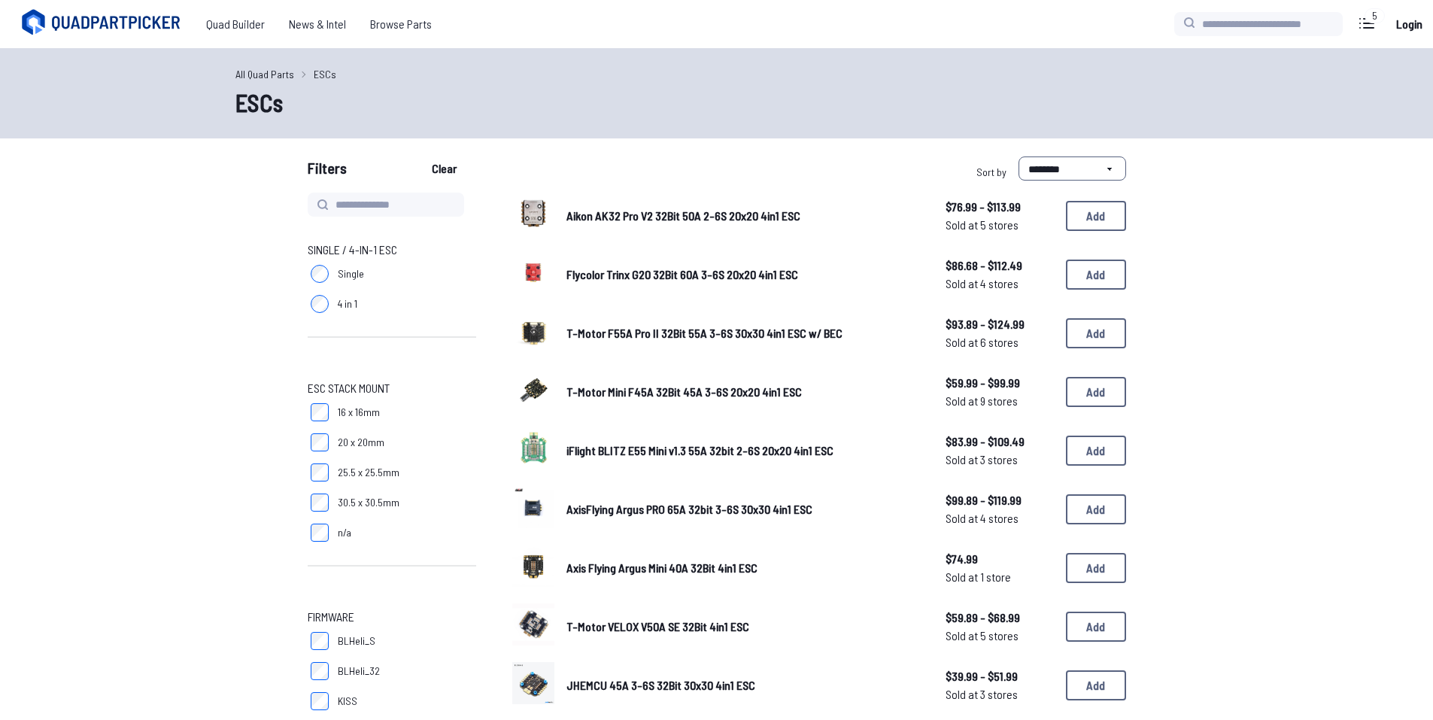
click at [405, 180] on div "Filters Clear" at bounding box center [509, 171] width 403 height 30
